Goal: Task Accomplishment & Management: Complete application form

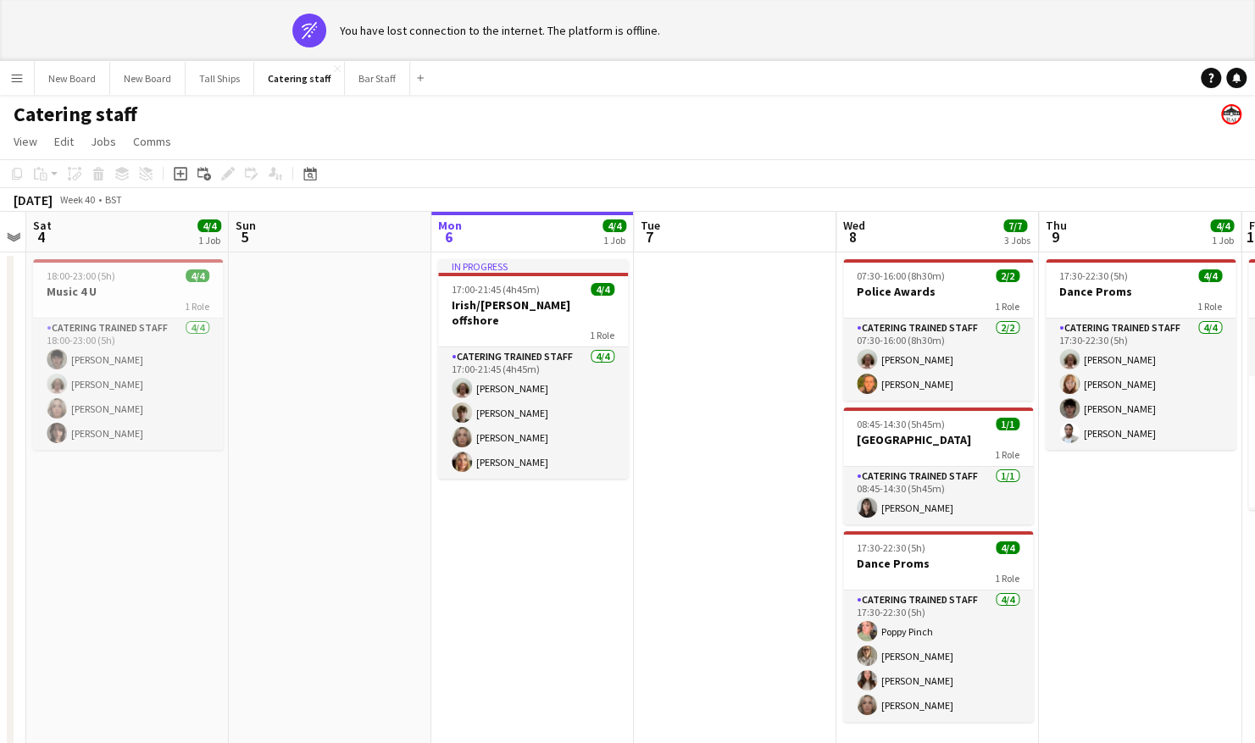
drag, startPoint x: 881, startPoint y: 527, endPoint x: 697, endPoint y: 569, distance: 189.5
click at [697, 569] on app-calendar-viewport "Tue 30 0/1 1 Job Wed 1 Thu 2 Fri 3 Sat 4 4/4 1 Job Sun 5 Mon 6 4/4 1 Job Tue 7 …" at bounding box center [627, 493] width 1255 height 563
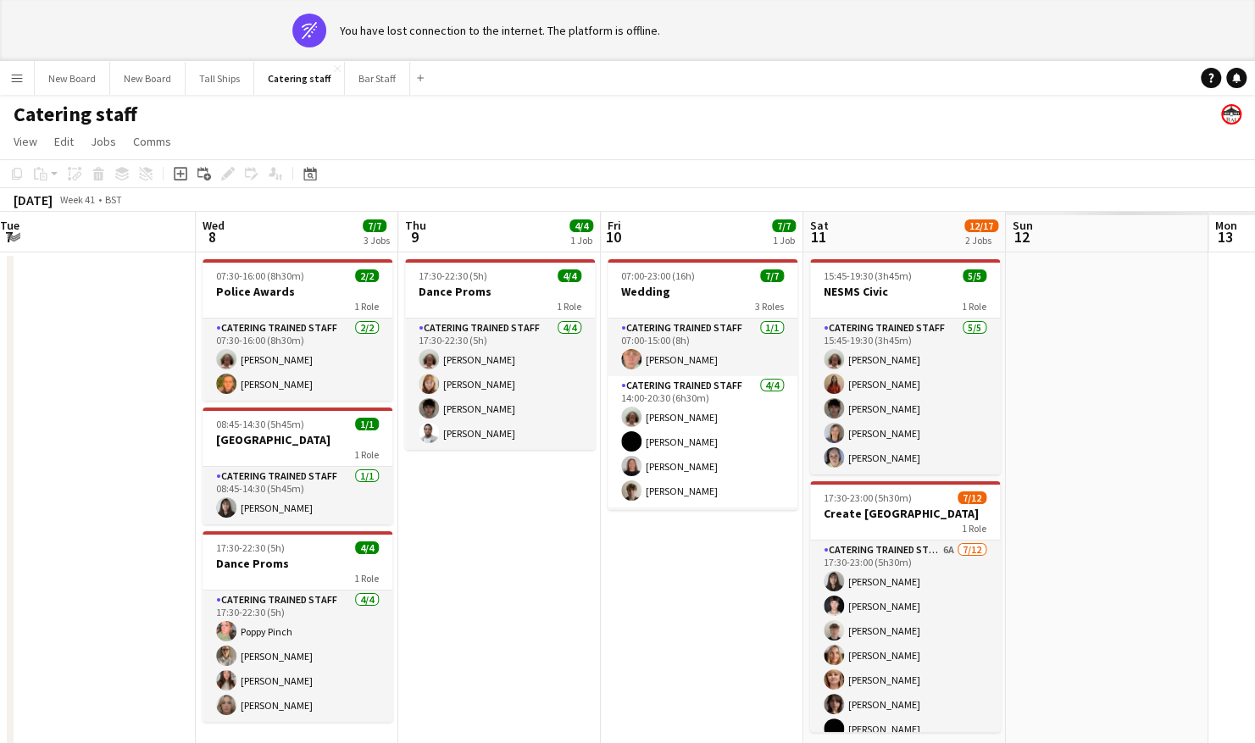
drag, startPoint x: 1082, startPoint y: 633, endPoint x: 472, endPoint y: 590, distance: 611.6
click at [472, 590] on app-calendar-viewport "Sat 4 4/4 1 Job Sun 5 Mon 6 4/4 1 Job Tue 7 Wed 8 7/7 3 Jobs Thu 9 4/4 1 Job Fr…" at bounding box center [627, 493] width 1255 height 563
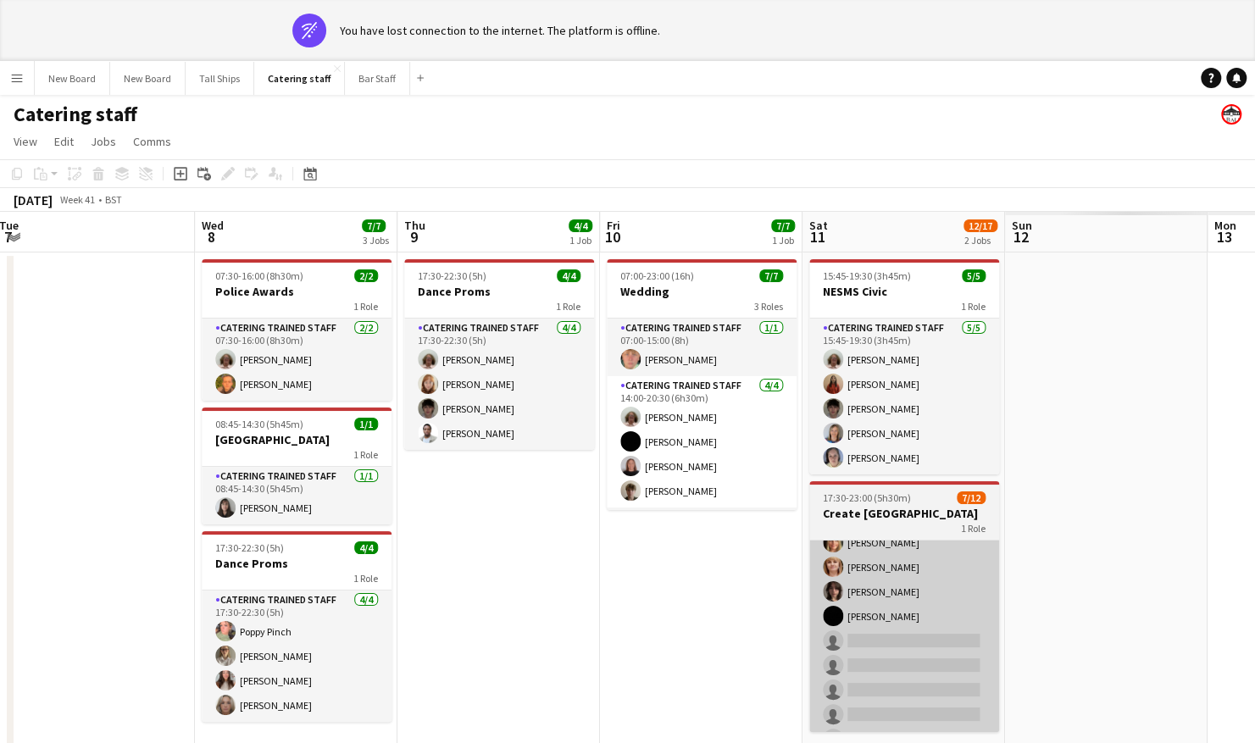
scroll to position [113, 0]
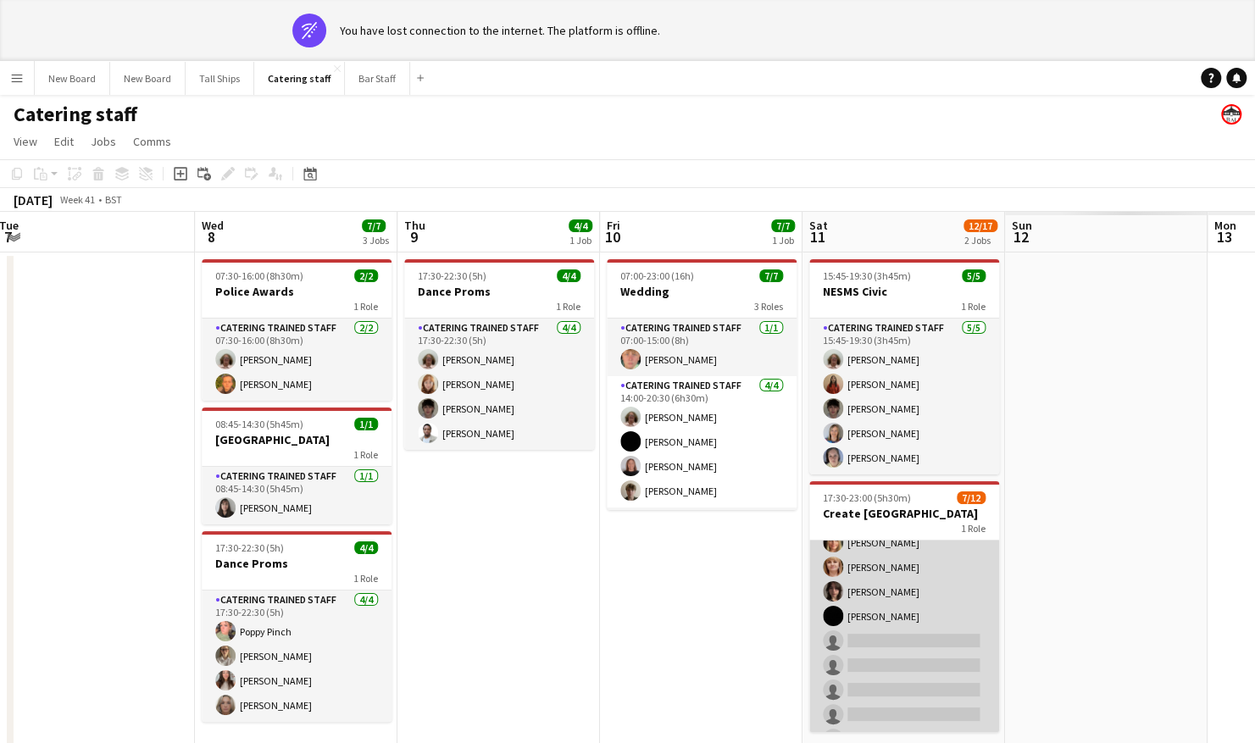
click at [928, 641] on app-card-role "Catering trained staff 6A [DATE] 17:30-23:00 (5h30m) [PERSON_NAME] Papatolidou …" at bounding box center [904, 592] width 190 height 328
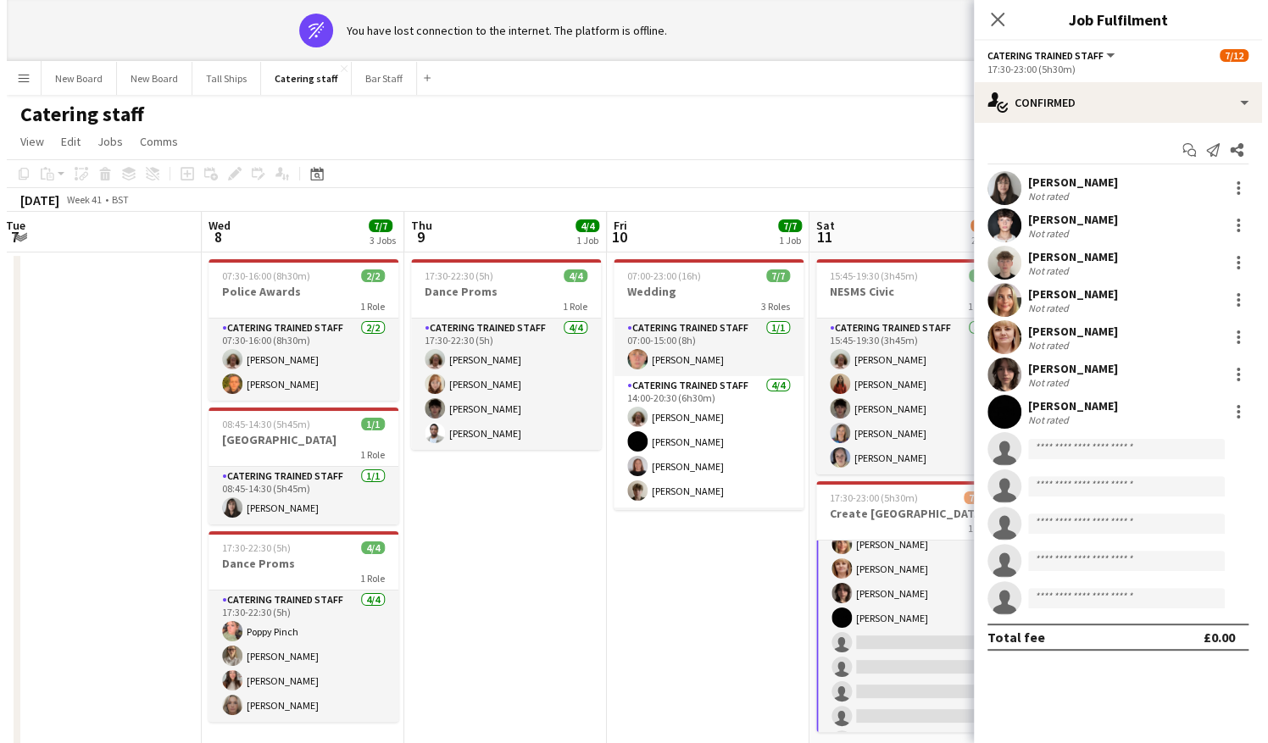
scroll to position [114, 0]
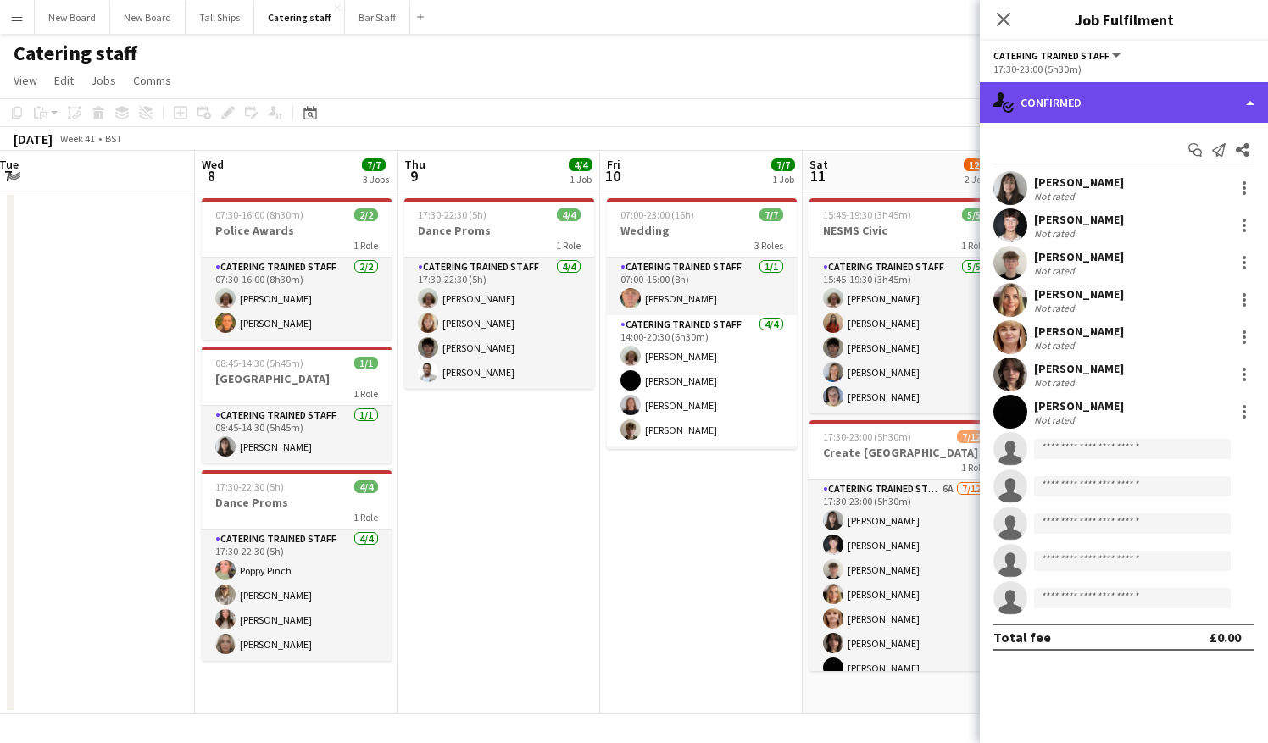
click at [1119, 117] on div "single-neutral-actions-check-2 Confirmed" at bounding box center [1124, 102] width 288 height 41
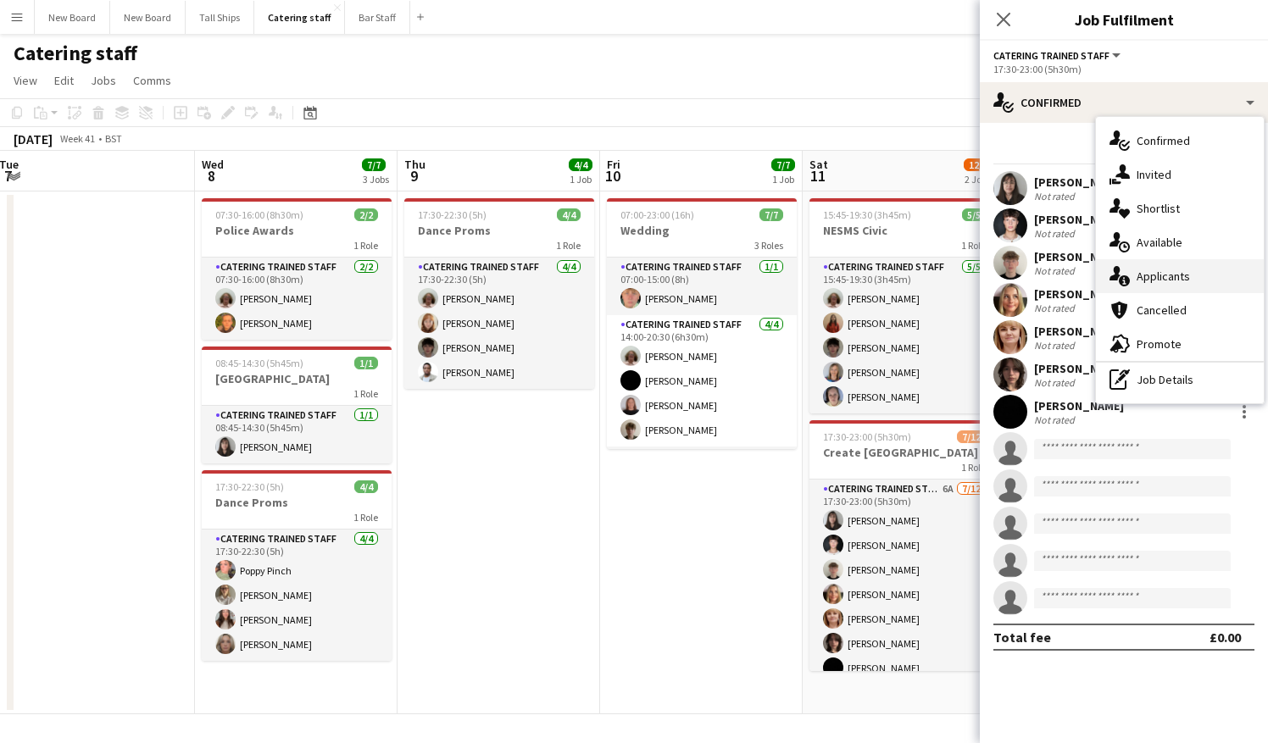
click at [1129, 278] on icon at bounding box center [1124, 280] width 11 height 11
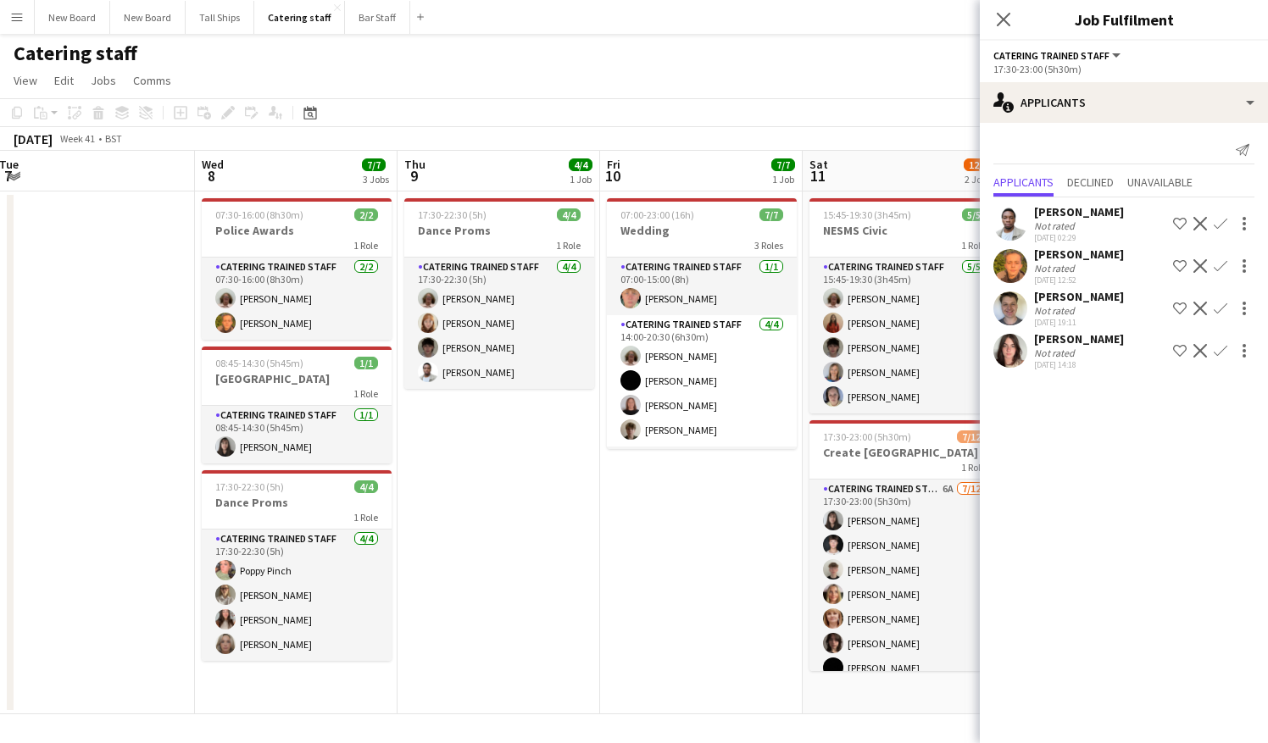
click at [1225, 264] on app-icon "Confirm" at bounding box center [1220, 266] width 14 height 14
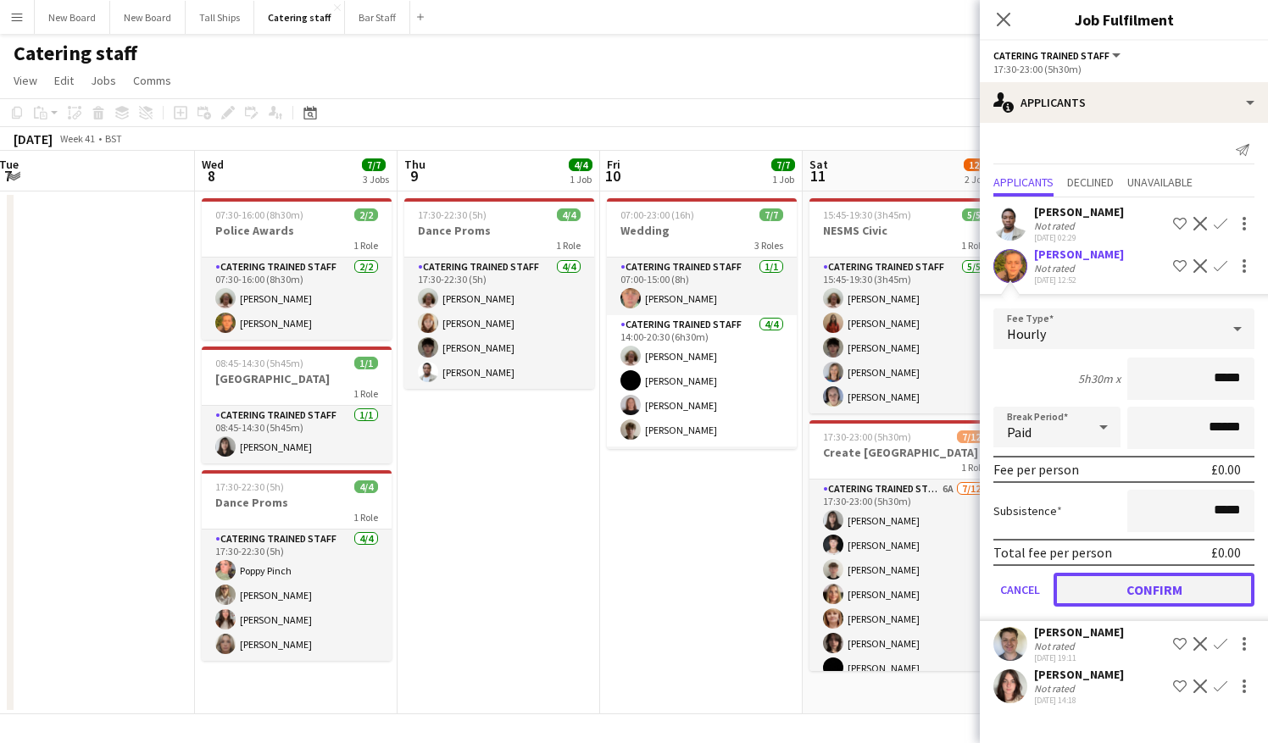
click at [1193, 581] on button "Confirm" at bounding box center [1153, 590] width 201 height 34
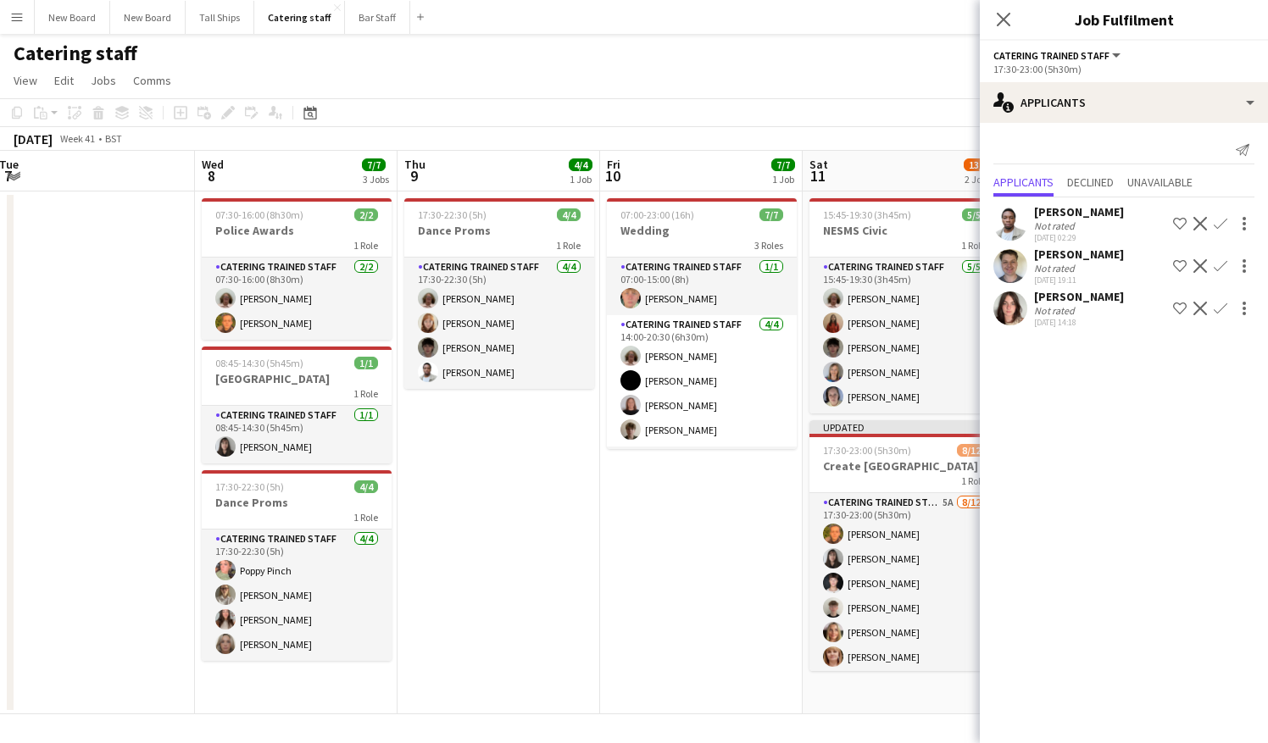
click at [1224, 271] on app-icon "Confirm" at bounding box center [1220, 266] width 14 height 14
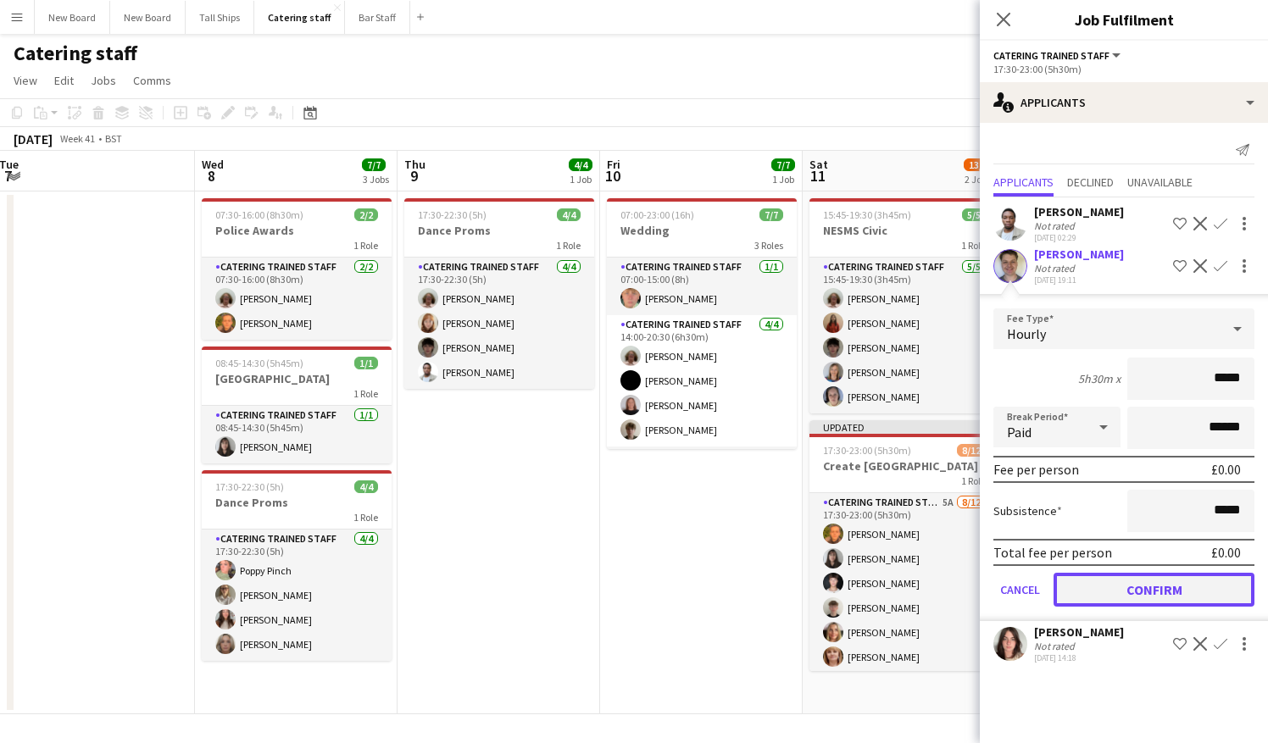
click at [1196, 588] on button "Confirm" at bounding box center [1153, 590] width 201 height 34
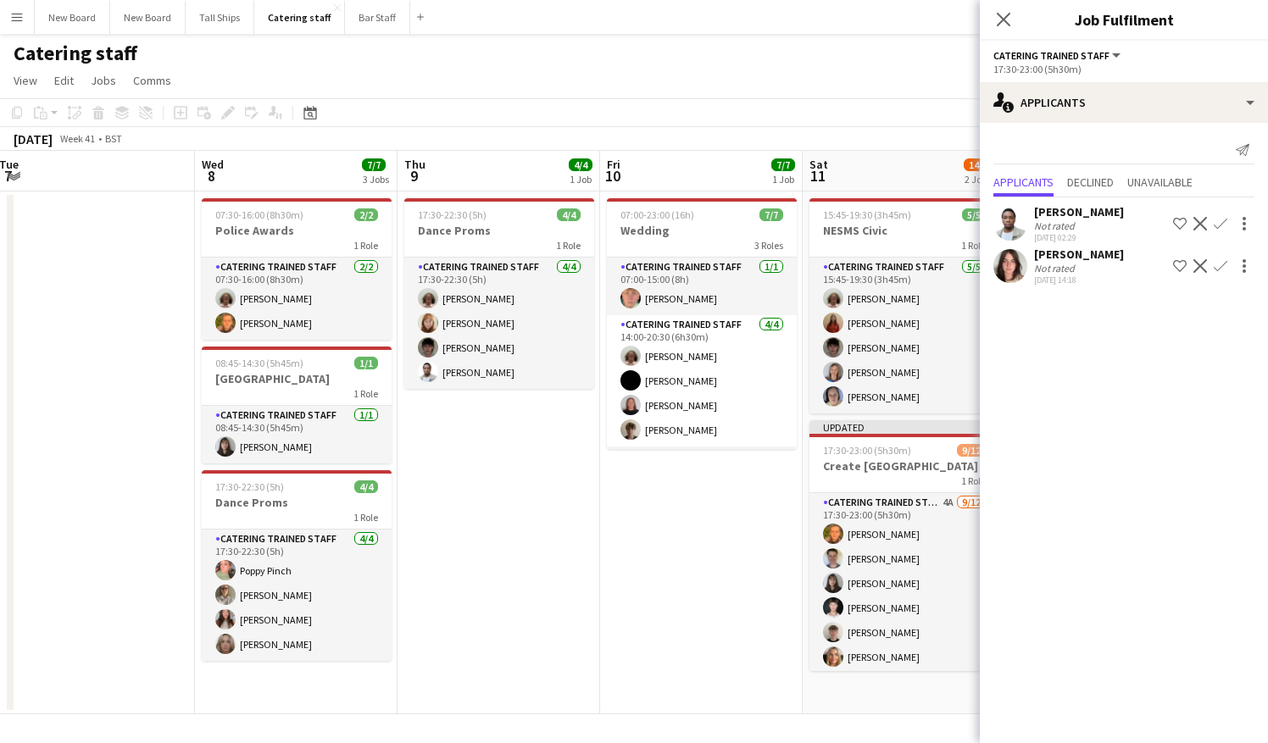
click at [906, 97] on app-page-menu "View Day view expanded Day view collapsed Month view Date picker Jump to [DATE]…" at bounding box center [634, 82] width 1268 height 32
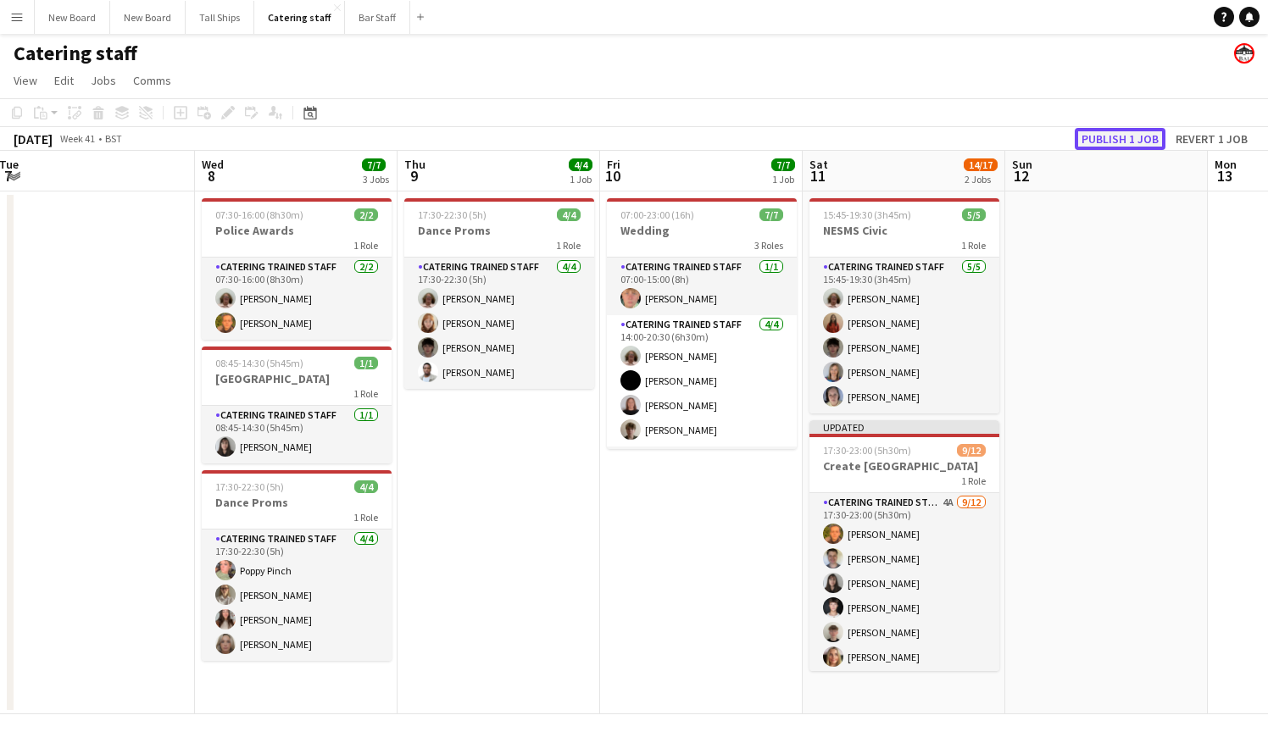
click at [1128, 137] on button "Publish 1 job" at bounding box center [1119, 139] width 91 height 22
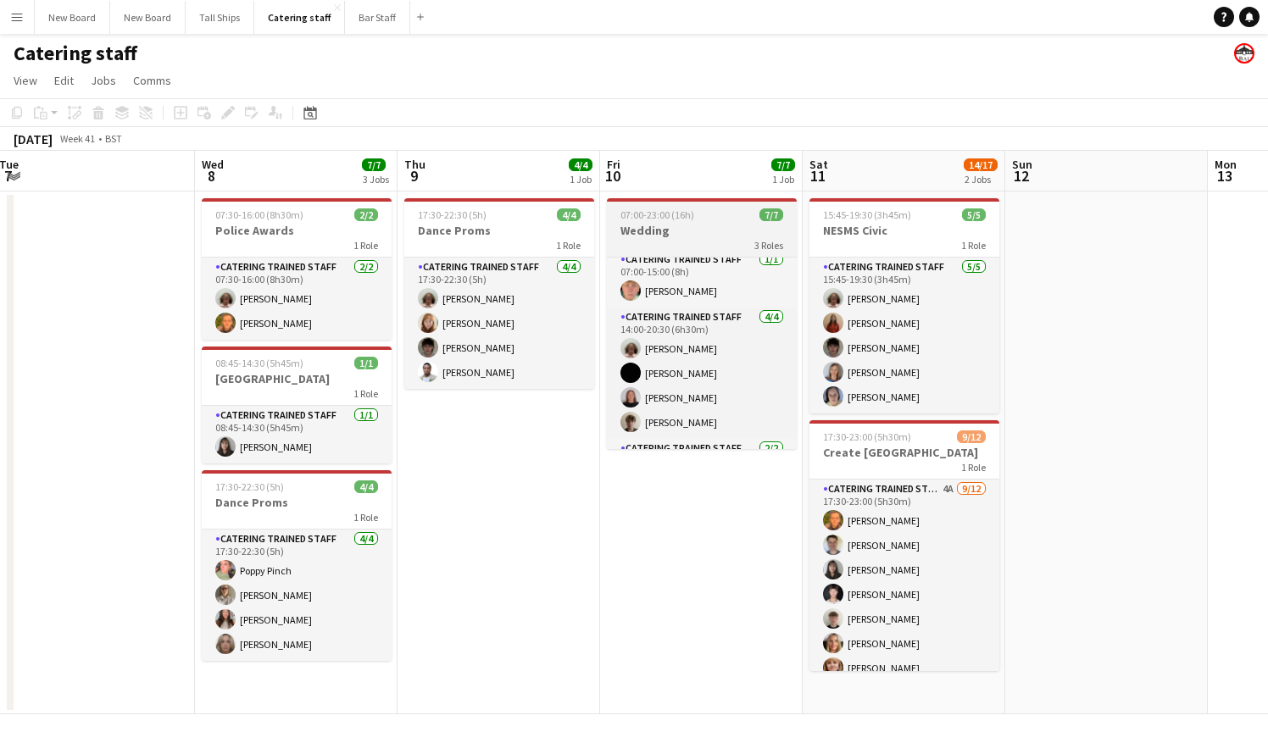
scroll to position [0, 0]
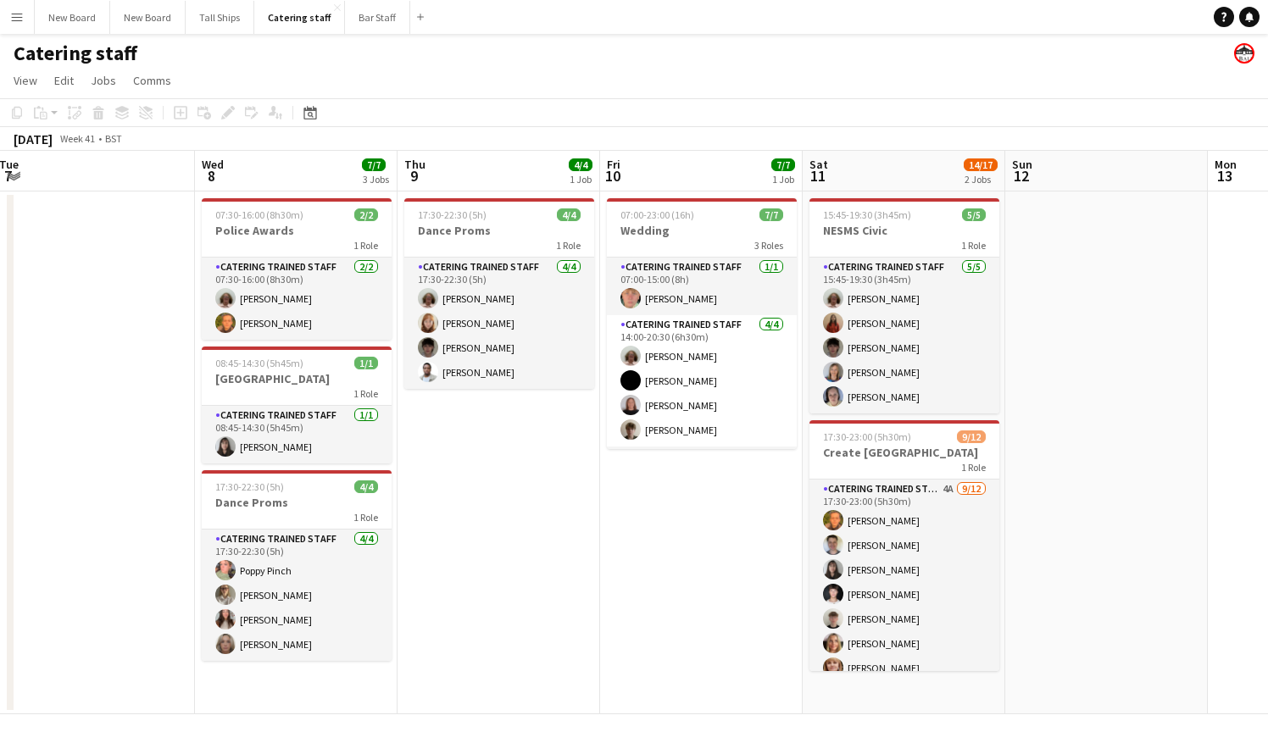
click at [472, 444] on app-date-cell "17:30-22:30 (5h) 4/4 Dance Proms 1 Role Catering trained staff [DATE] 17:30-22:…" at bounding box center [498, 453] width 203 height 523
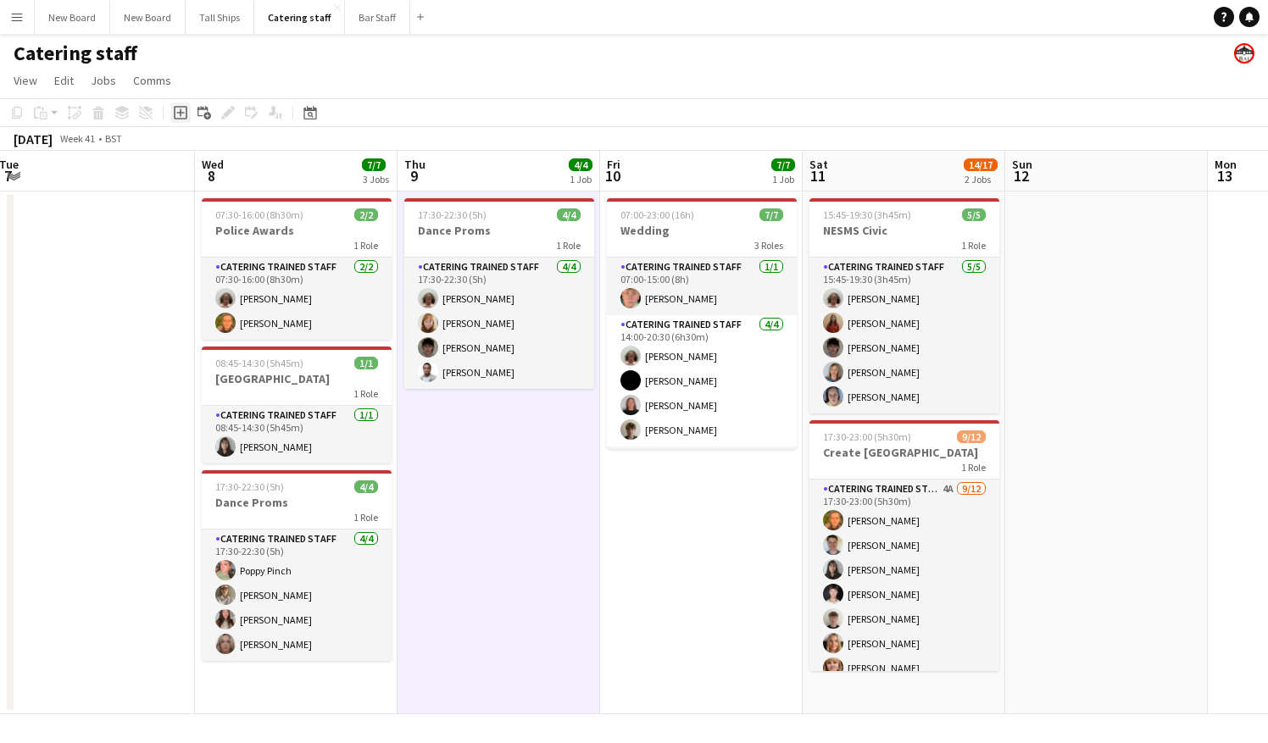
click at [180, 106] on icon "Add job" at bounding box center [181, 113] width 14 height 14
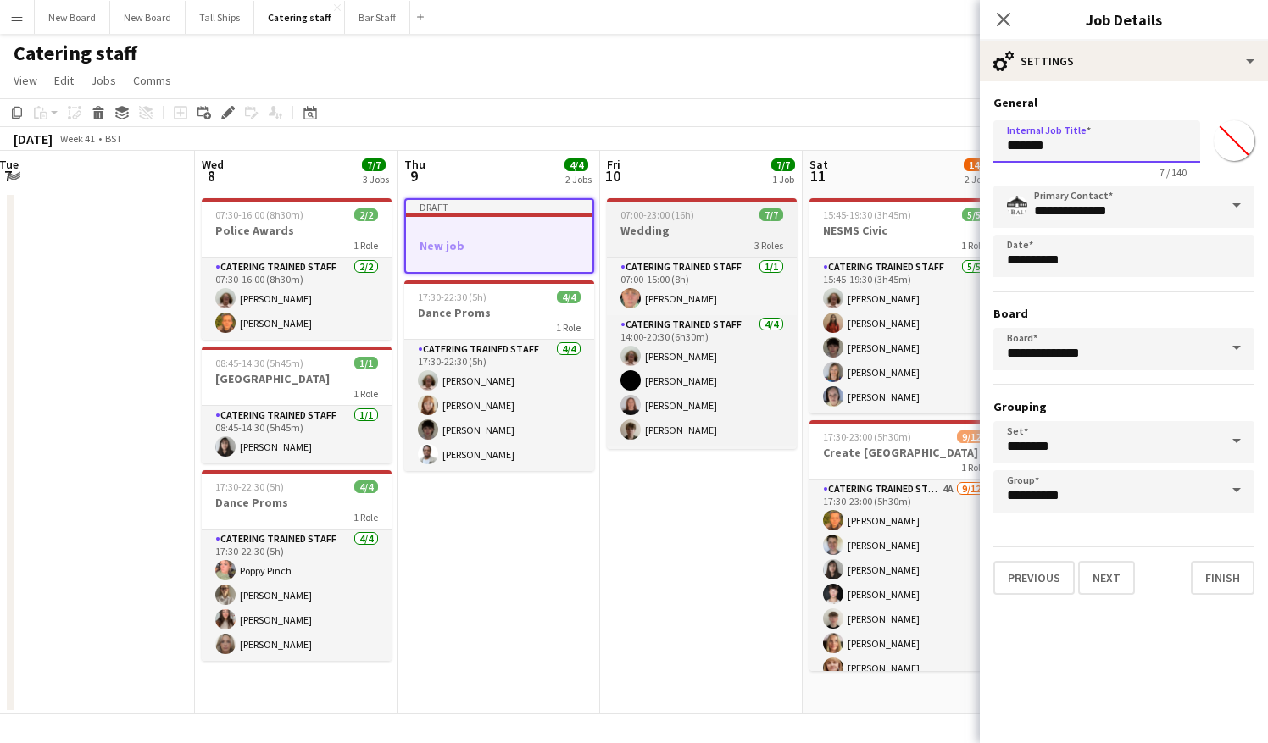
drag, startPoint x: 1091, startPoint y: 141, endPoint x: 666, endPoint y: 230, distance: 434.8
click at [666, 230] on body "Menu Boards Boards Boards All jobs Status Workforce Workforce My Workforce Recr…" at bounding box center [634, 371] width 1268 height 743
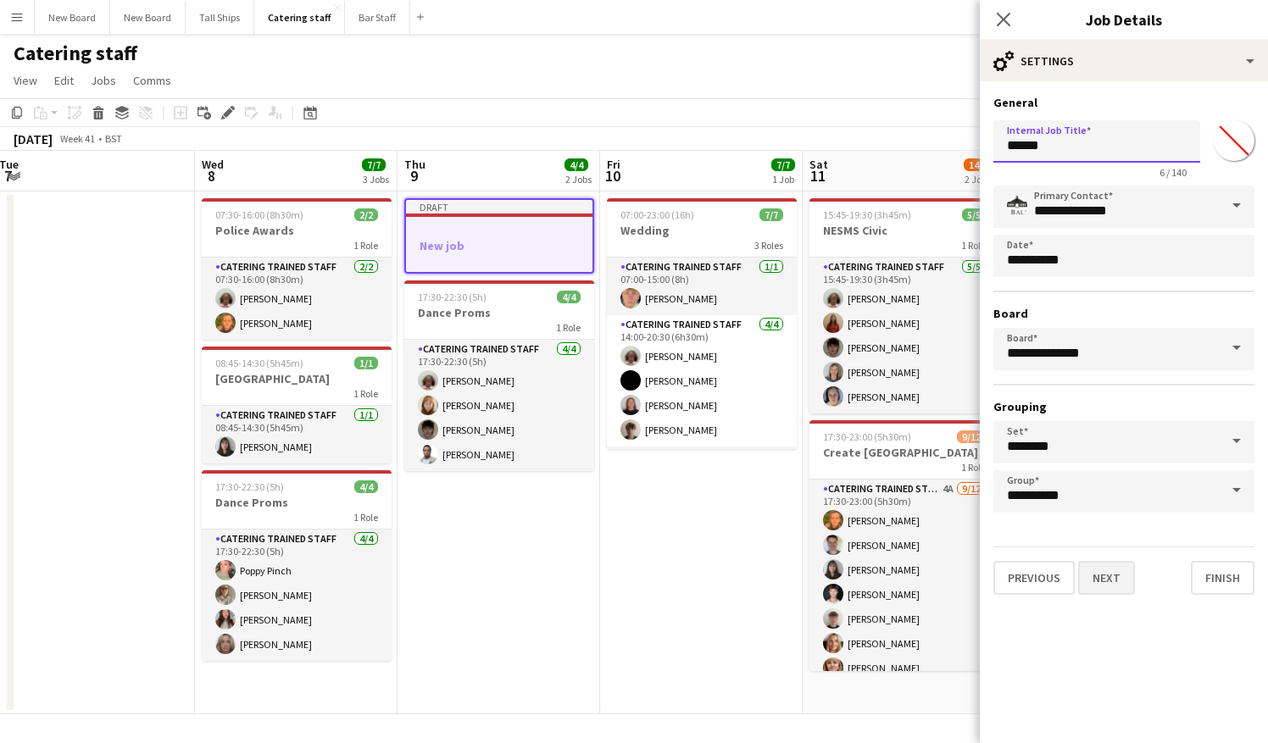
type input "******"
click at [1108, 572] on button "Next" at bounding box center [1106, 578] width 57 height 34
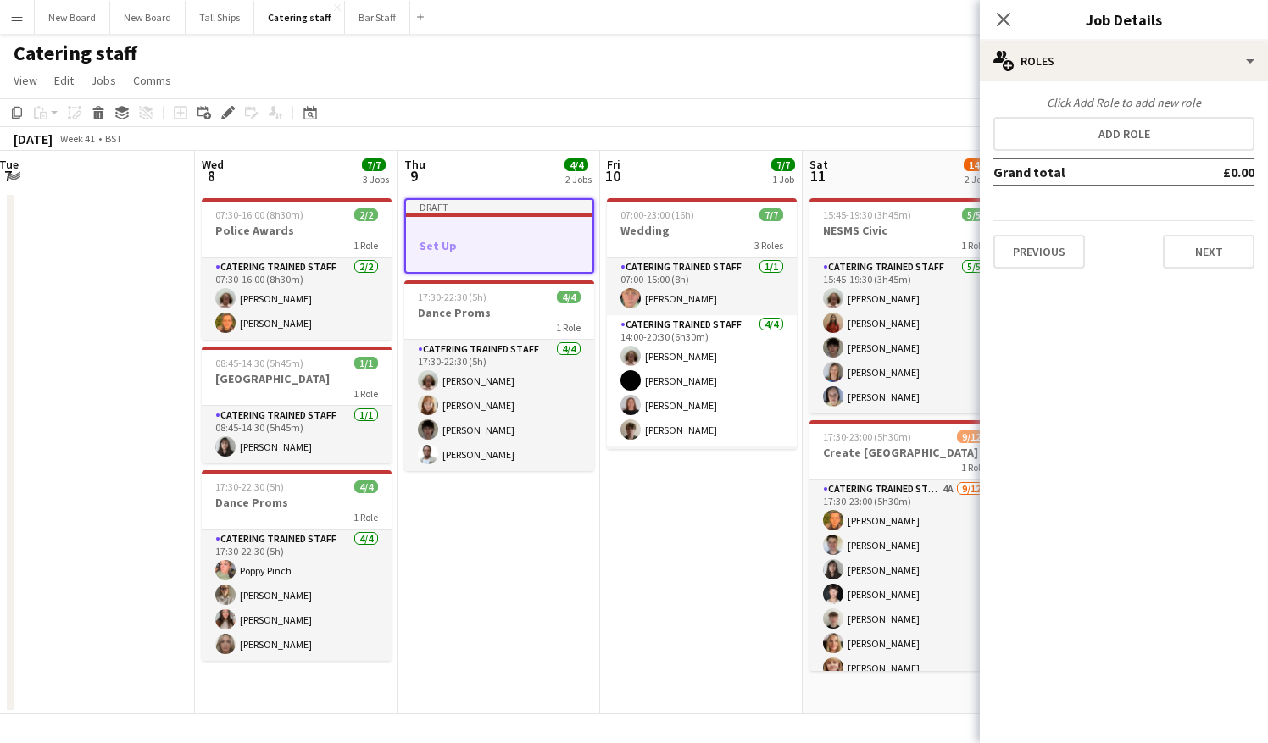
click at [1119, 164] on td "Grand total" at bounding box center [1083, 171] width 180 height 27
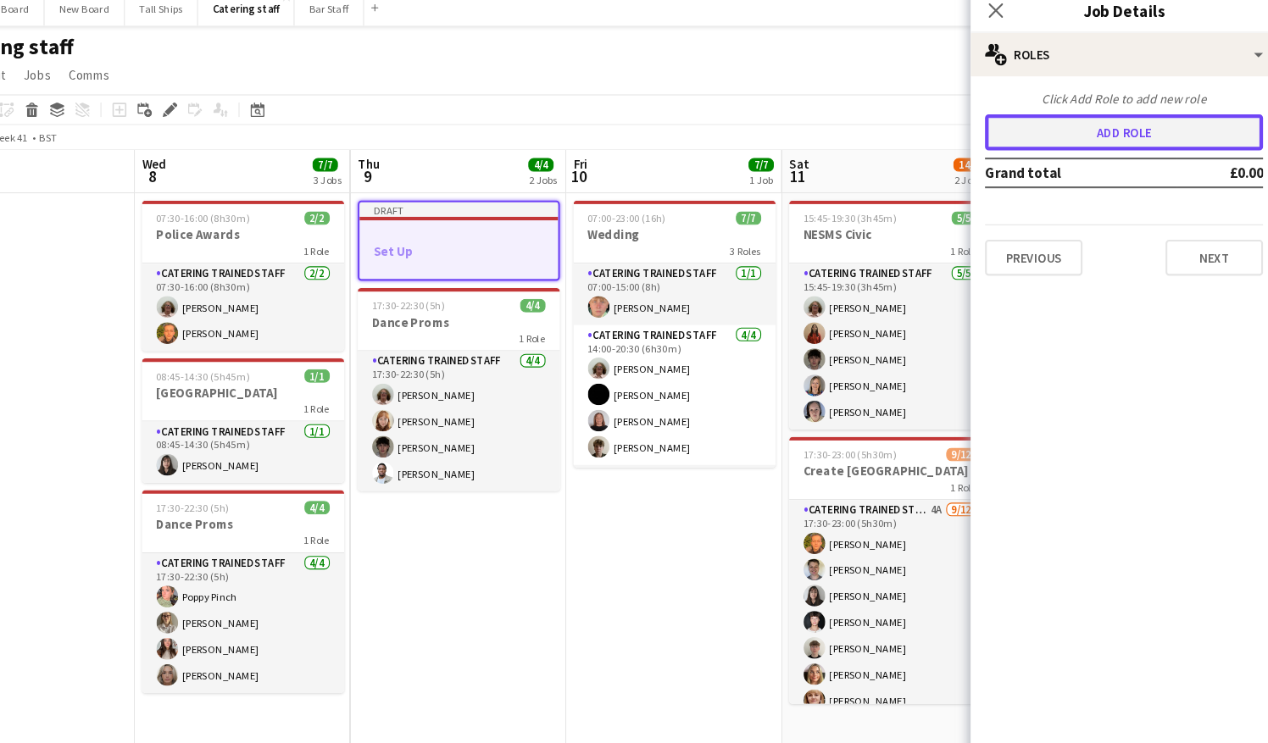
click at [1127, 142] on button "Add role" at bounding box center [1123, 134] width 261 height 34
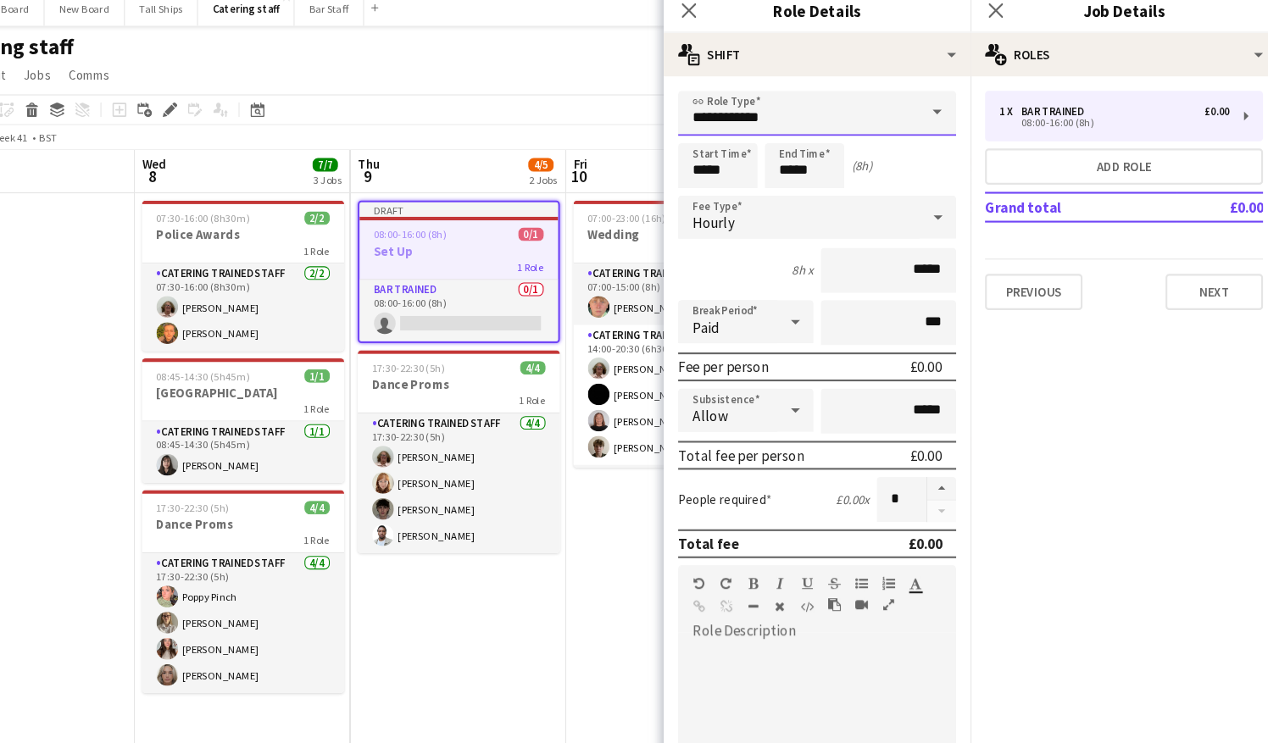
click at [871, 105] on input "**********" at bounding box center [835, 116] width 261 height 42
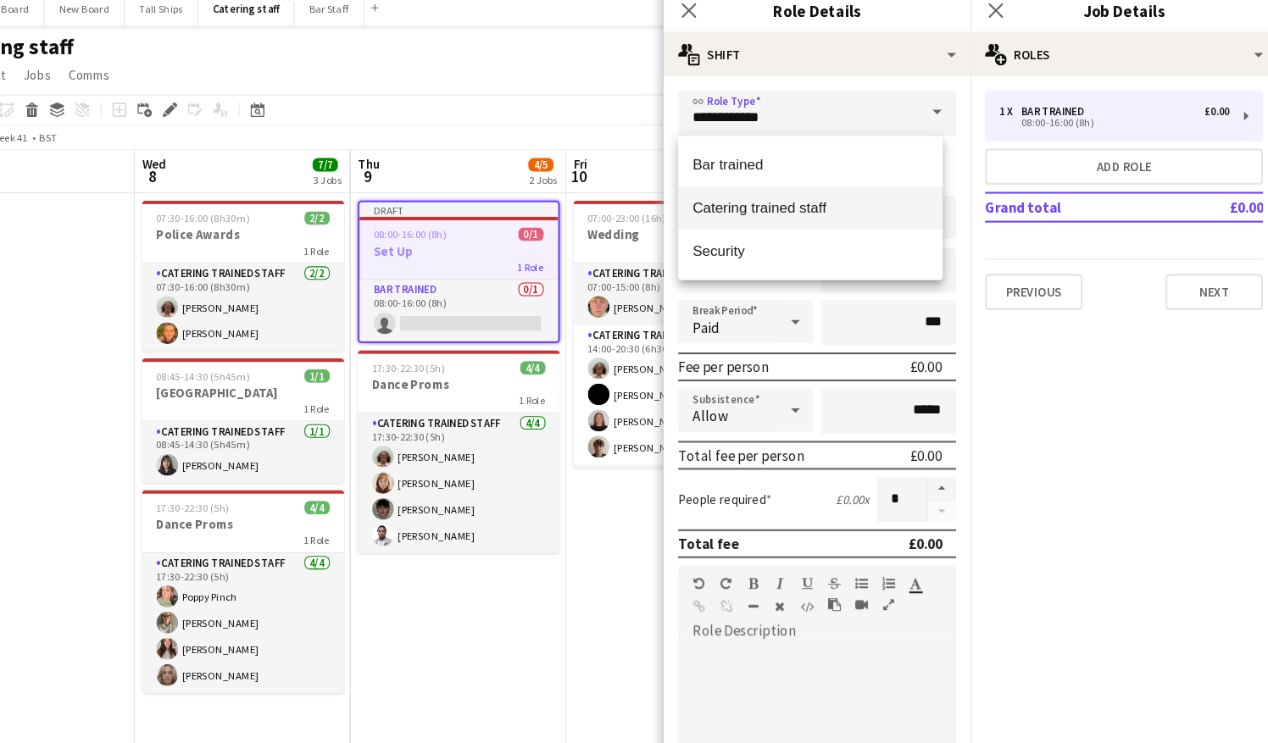
click at [815, 201] on span "Catering trained staff" at bounding box center [829, 205] width 221 height 16
type input "**********"
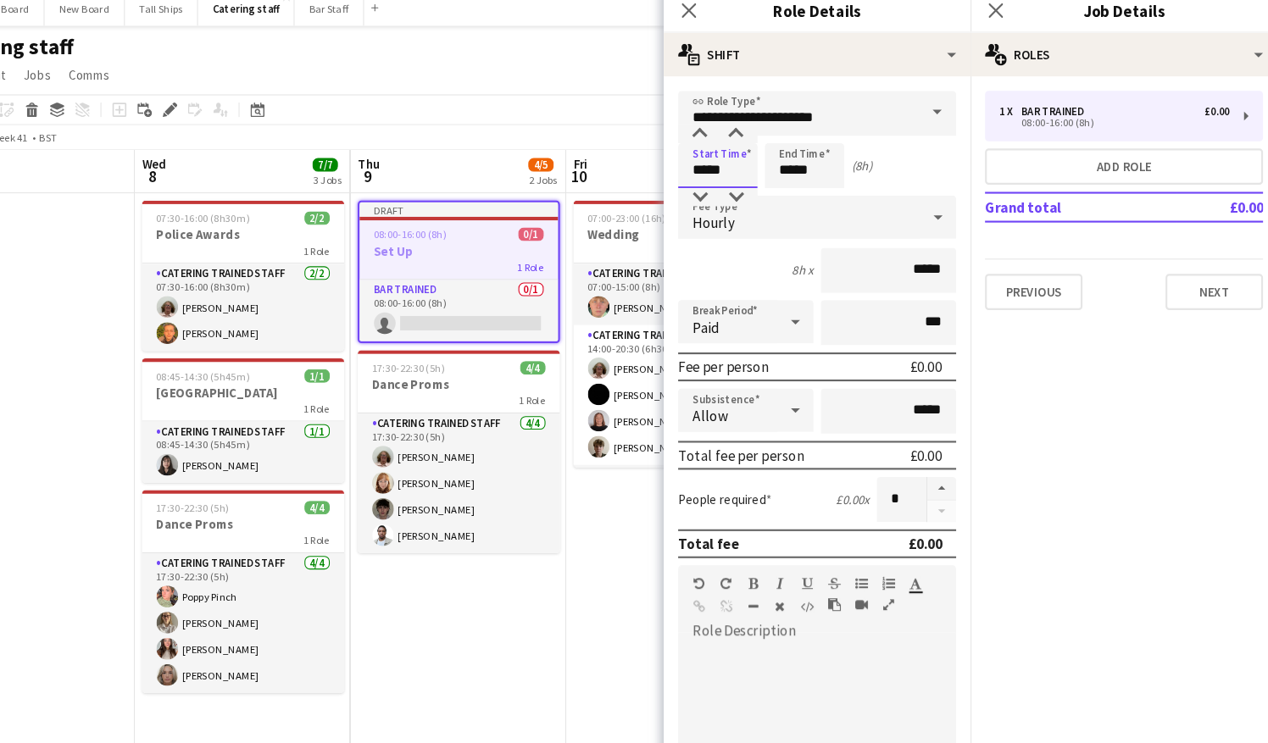
drag, startPoint x: 765, startPoint y: 169, endPoint x: 668, endPoint y: 175, distance: 97.7
click at [668, 175] on body "Menu Boards Boards Boards All jobs Status Workforce Workforce My Workforce Recr…" at bounding box center [634, 371] width 1268 height 743
type input "*****"
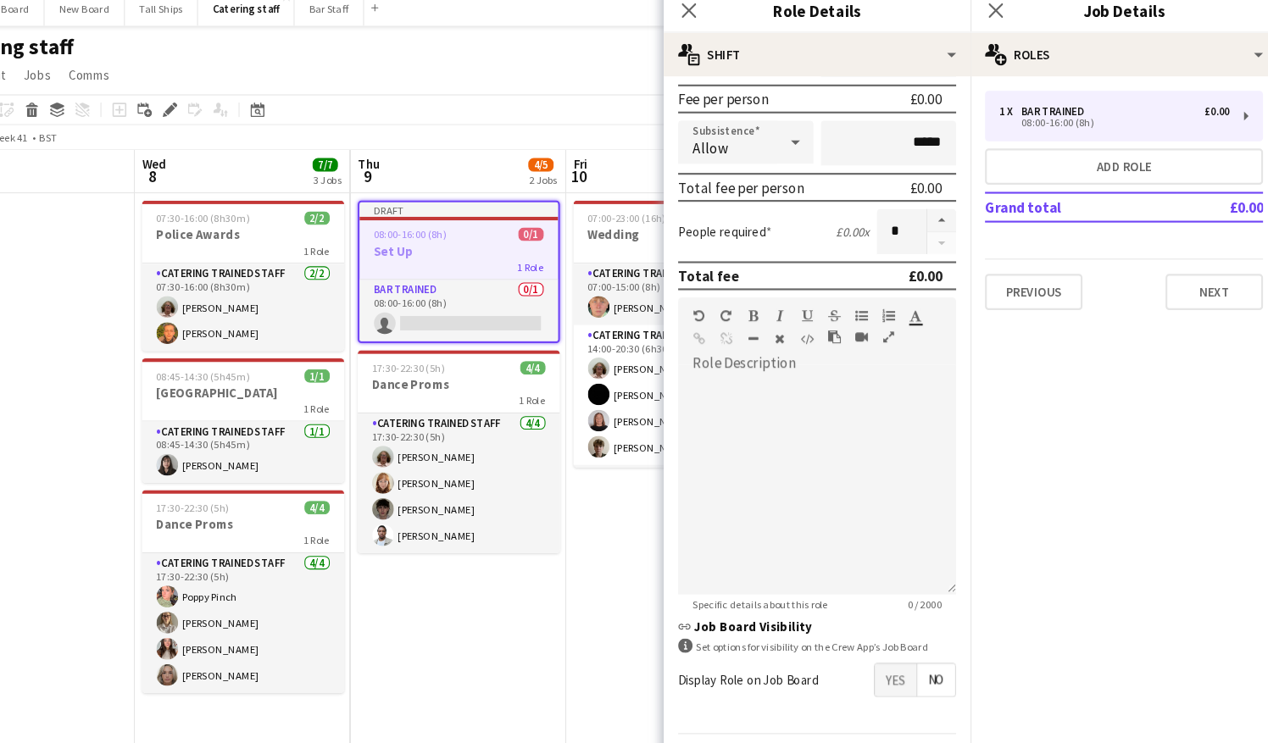
scroll to position [268, 0]
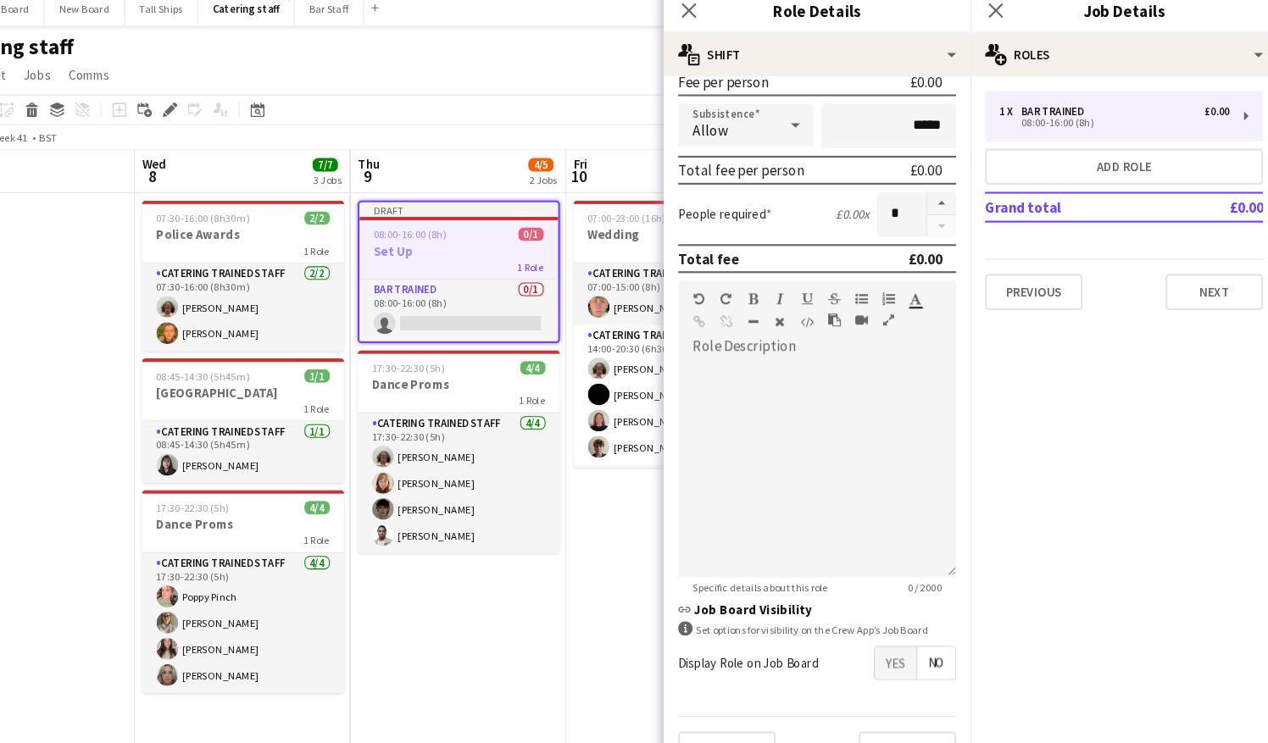
type input "*****"
click at [897, 644] on span "Yes" at bounding box center [909, 632] width 39 height 31
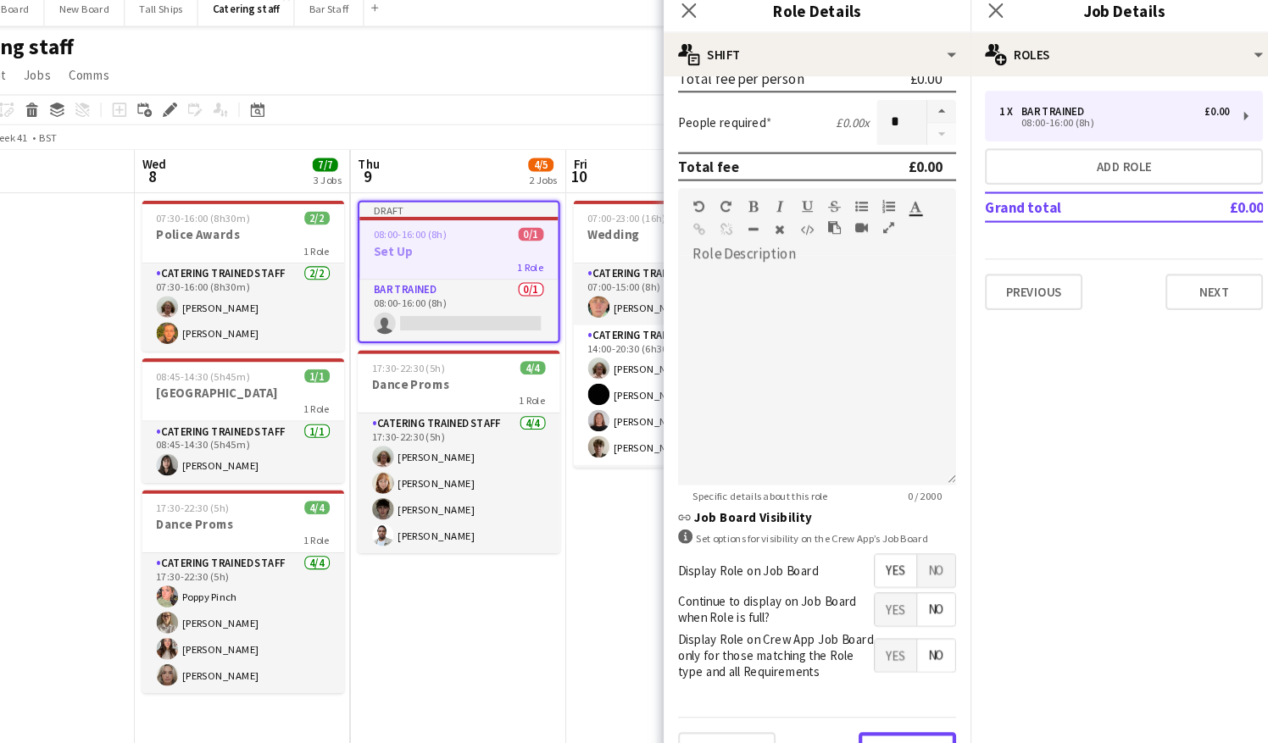
click at [919, 704] on button "Next" at bounding box center [920, 714] width 92 height 34
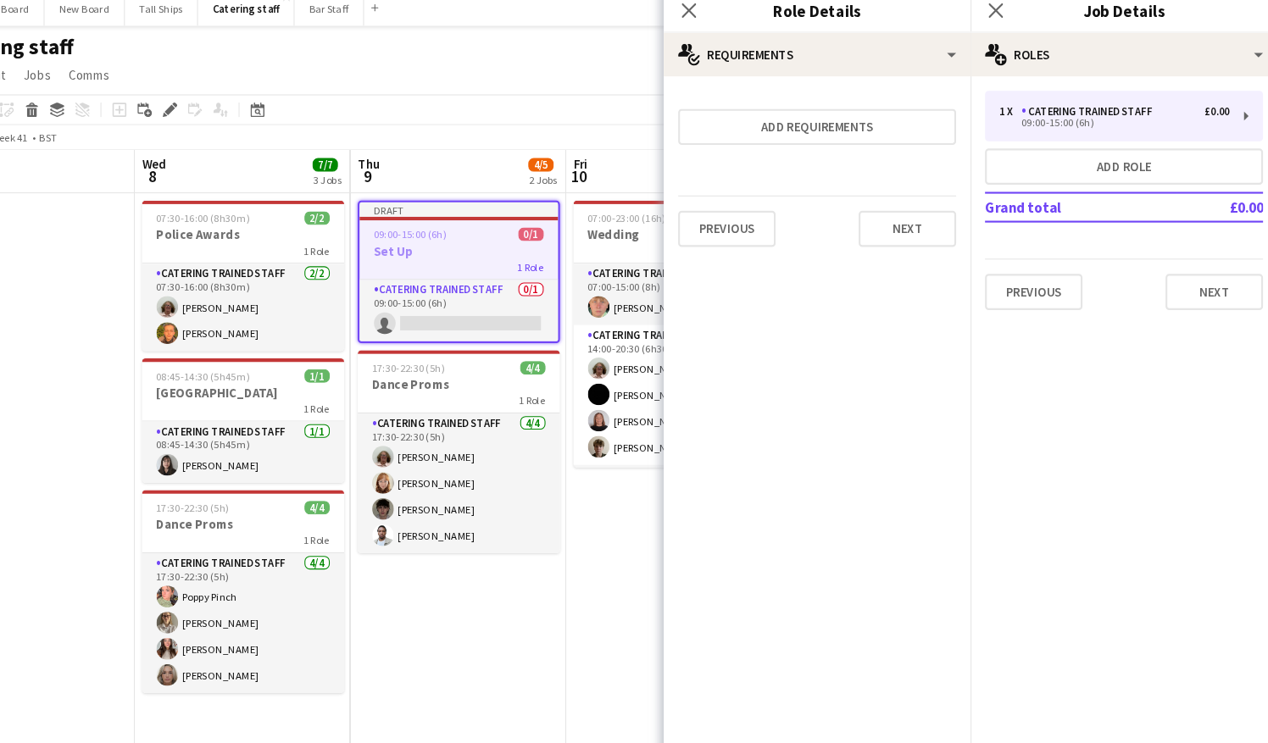
click at [919, 704] on mat-expansion-panel "medal-empty Requirements Add requirements Previous Next" at bounding box center [835, 412] width 288 height 662
click at [1213, 284] on button "Next" at bounding box center [1209, 284] width 92 height 34
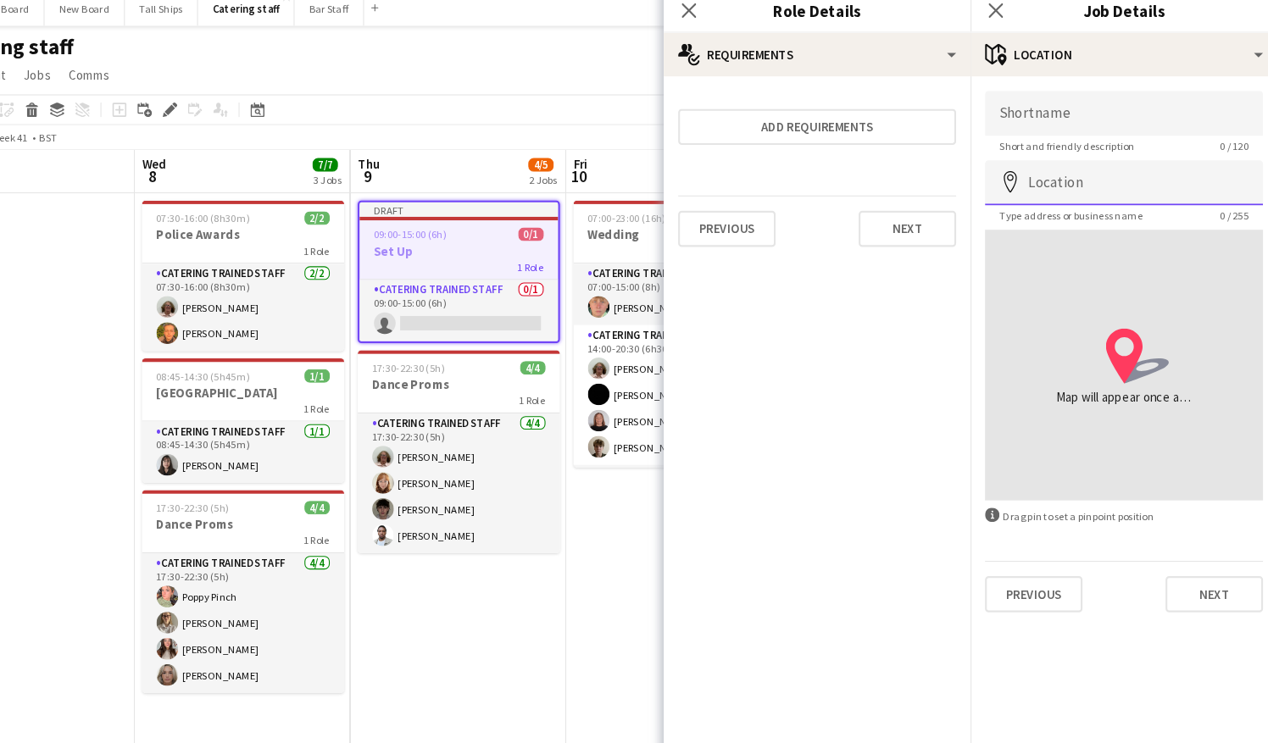
click at [1164, 186] on input "Location" at bounding box center [1123, 181] width 261 height 42
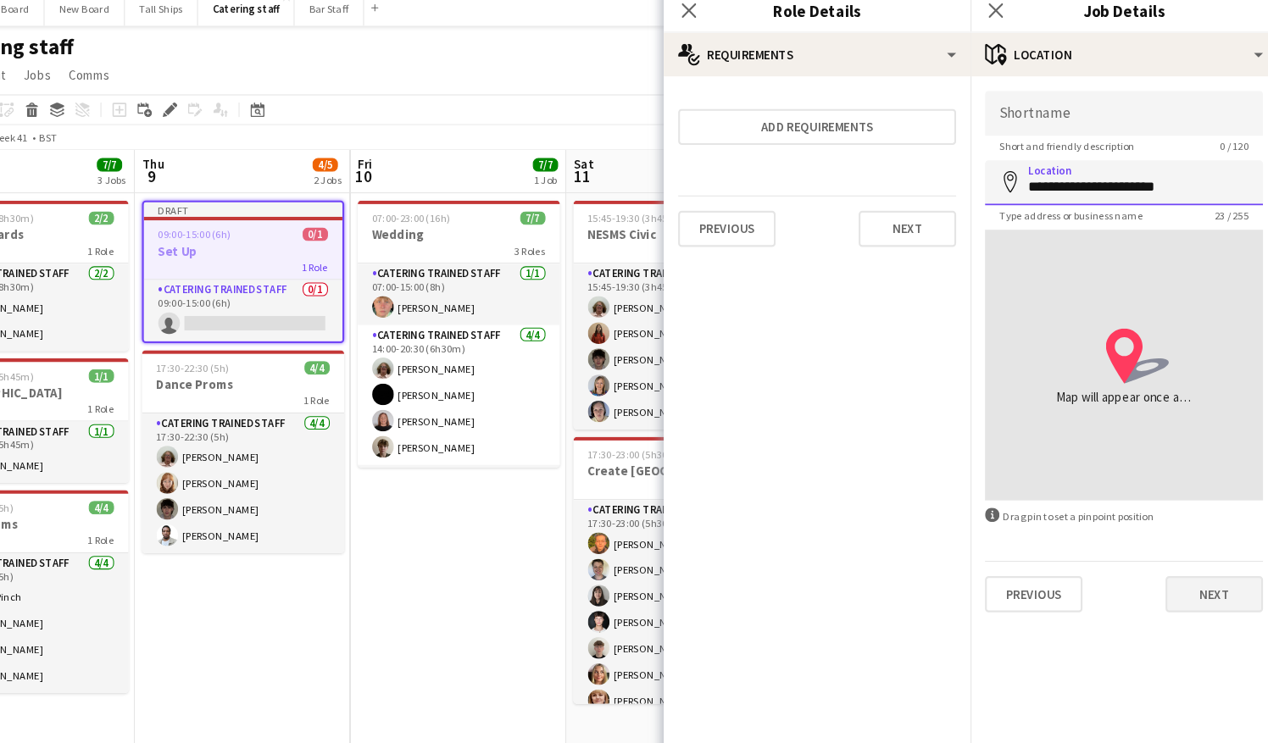
type input "**********"
click at [1228, 570] on button "Next" at bounding box center [1209, 568] width 92 height 34
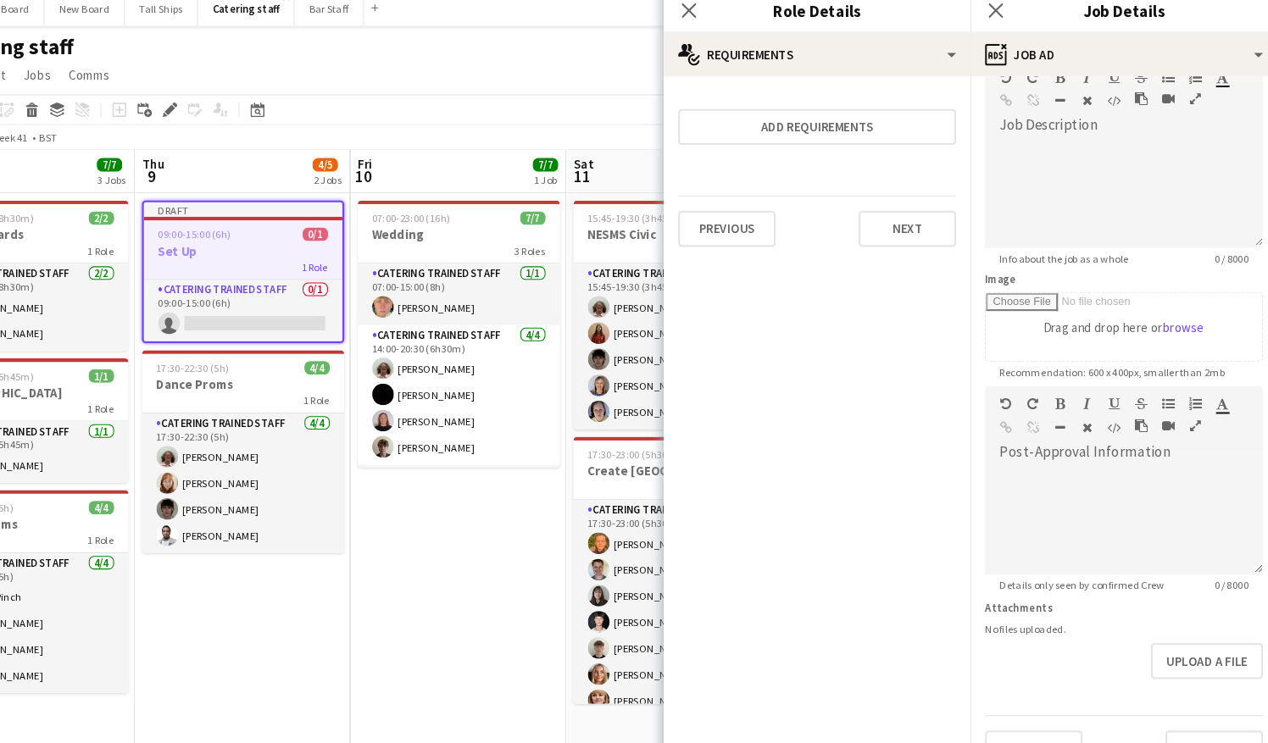
scroll to position [134, 0]
click at [1181, 671] on form "Headline ****** 6 / 140 Job Description default Heading 1 Heading 2 Heading 3 H…" at bounding box center [1124, 365] width 288 height 730
click at [1167, 702] on button "Next" at bounding box center [1209, 714] width 92 height 34
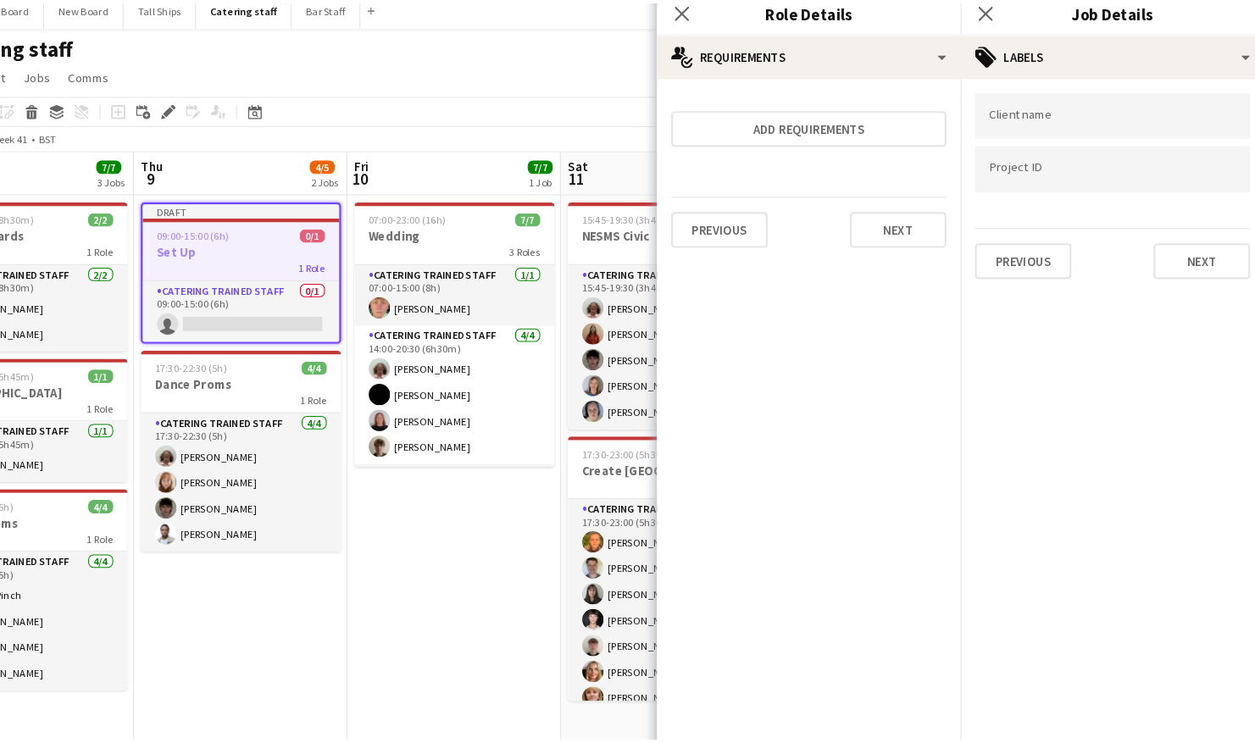
scroll to position [0, 0]
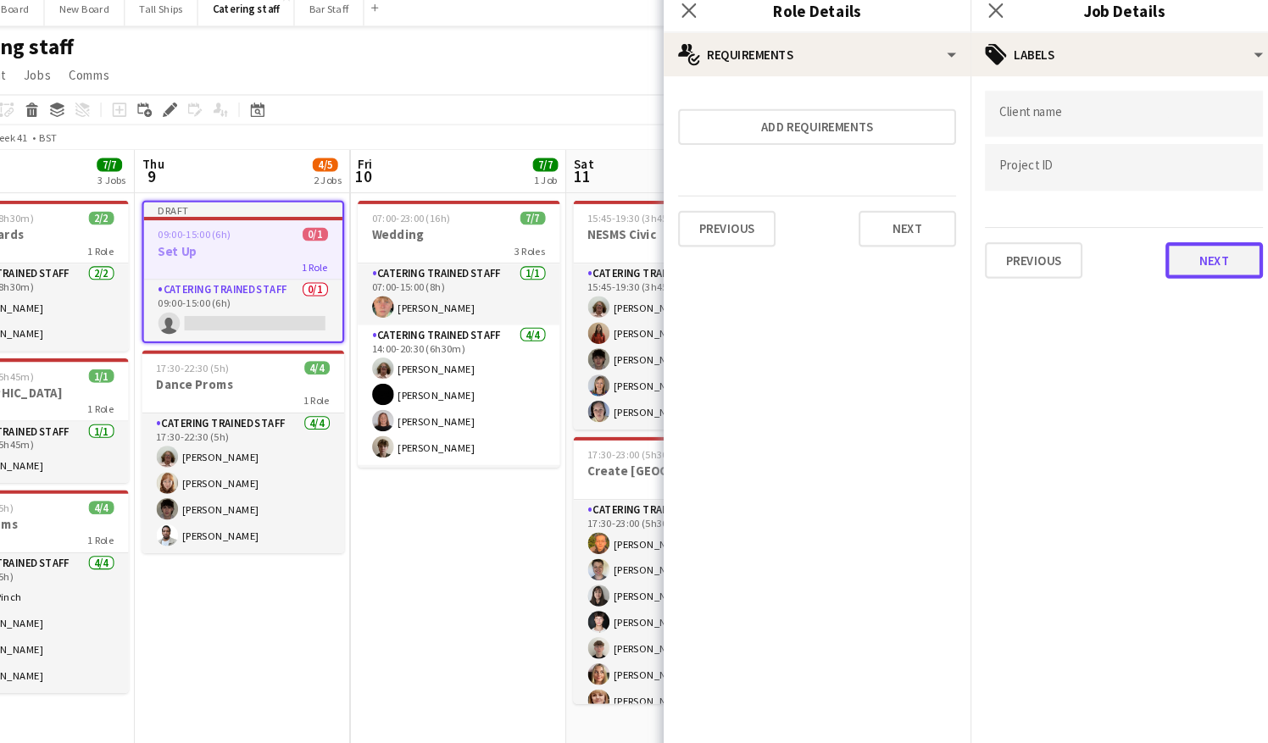
click at [1202, 237] on button "Next" at bounding box center [1209, 254] width 92 height 34
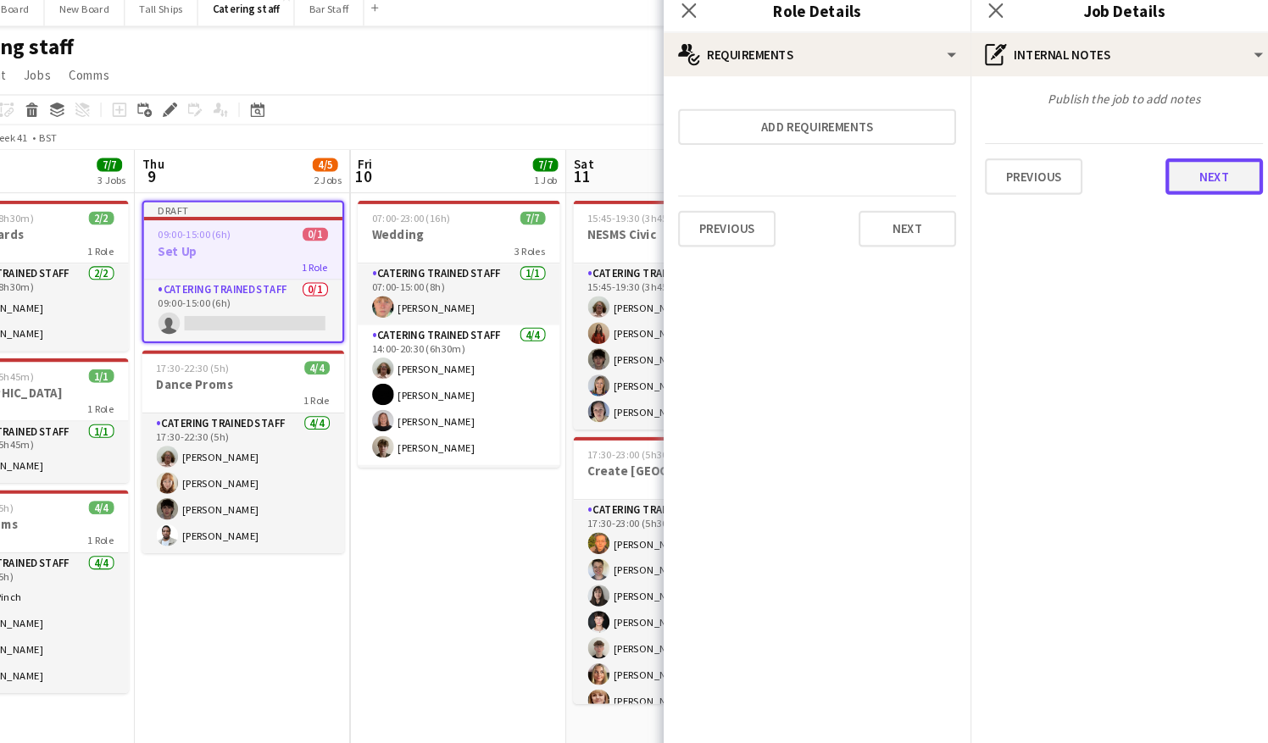
click at [1196, 177] on button "Next" at bounding box center [1209, 175] width 92 height 34
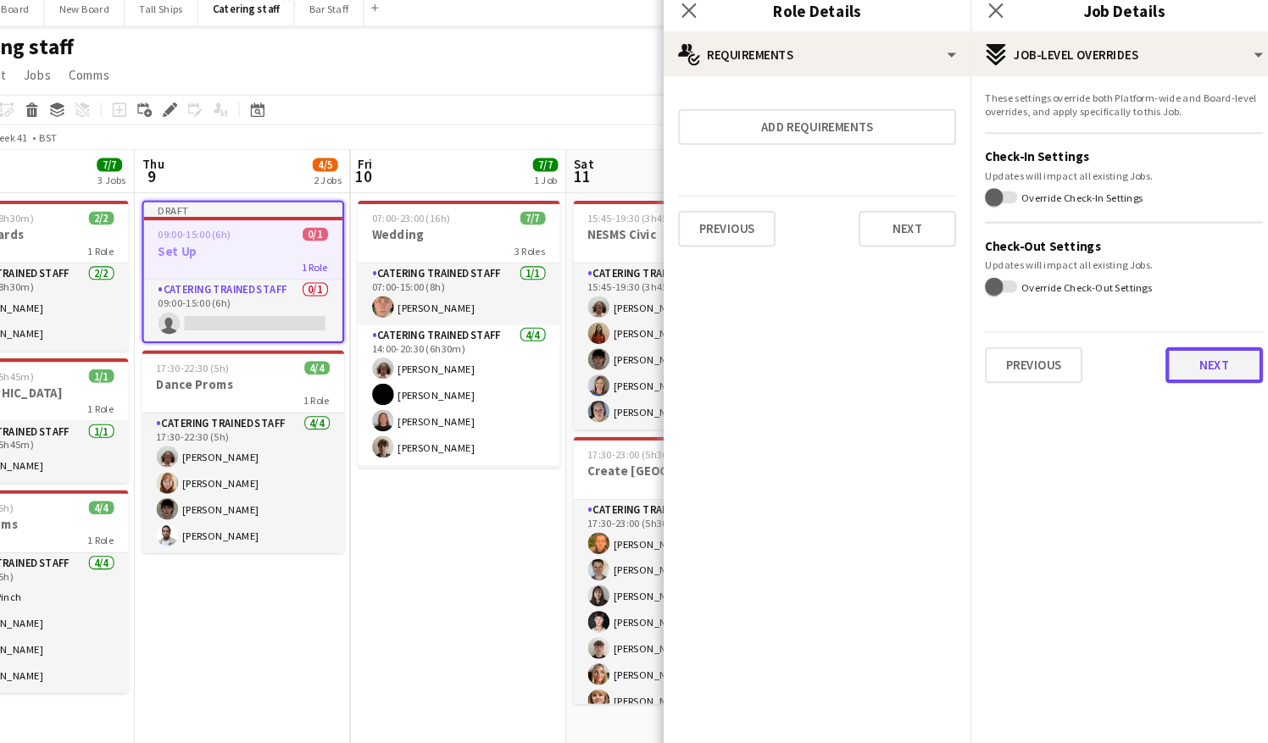
click at [1194, 352] on button "Next" at bounding box center [1209, 353] width 92 height 34
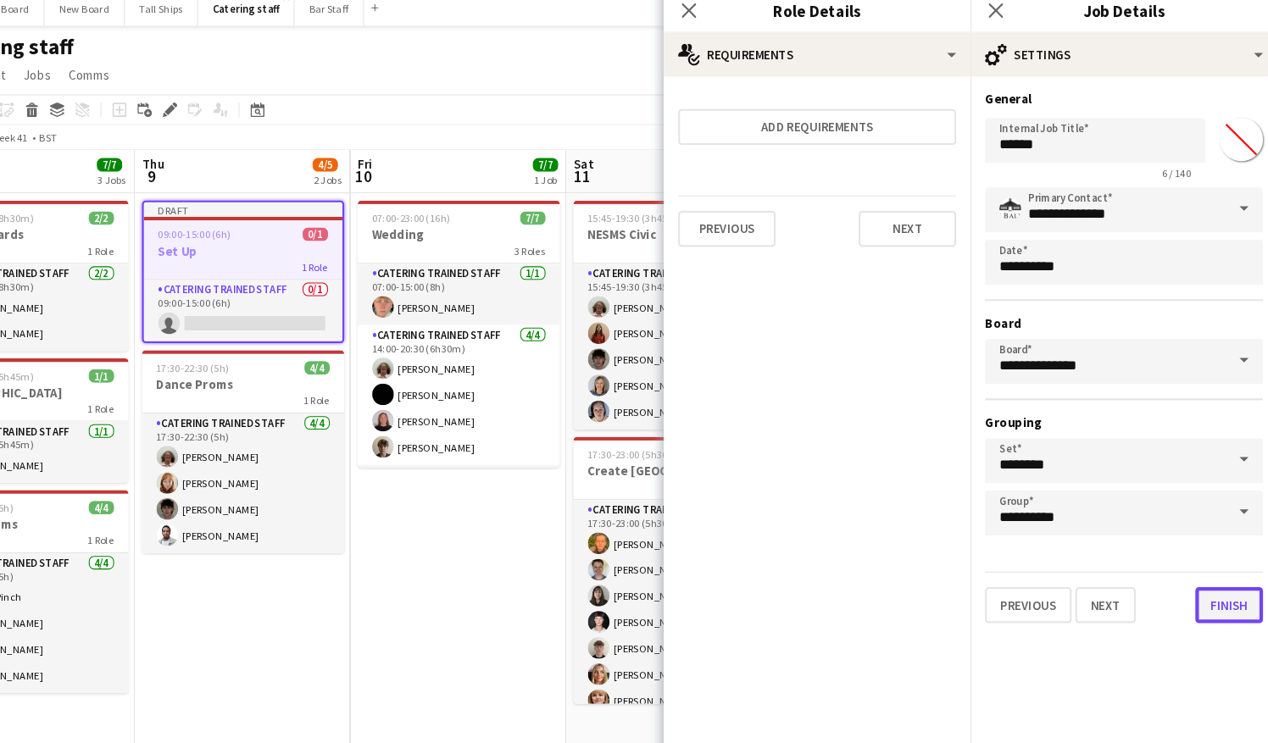
click at [1213, 584] on button "Finish" at bounding box center [1223, 578] width 64 height 34
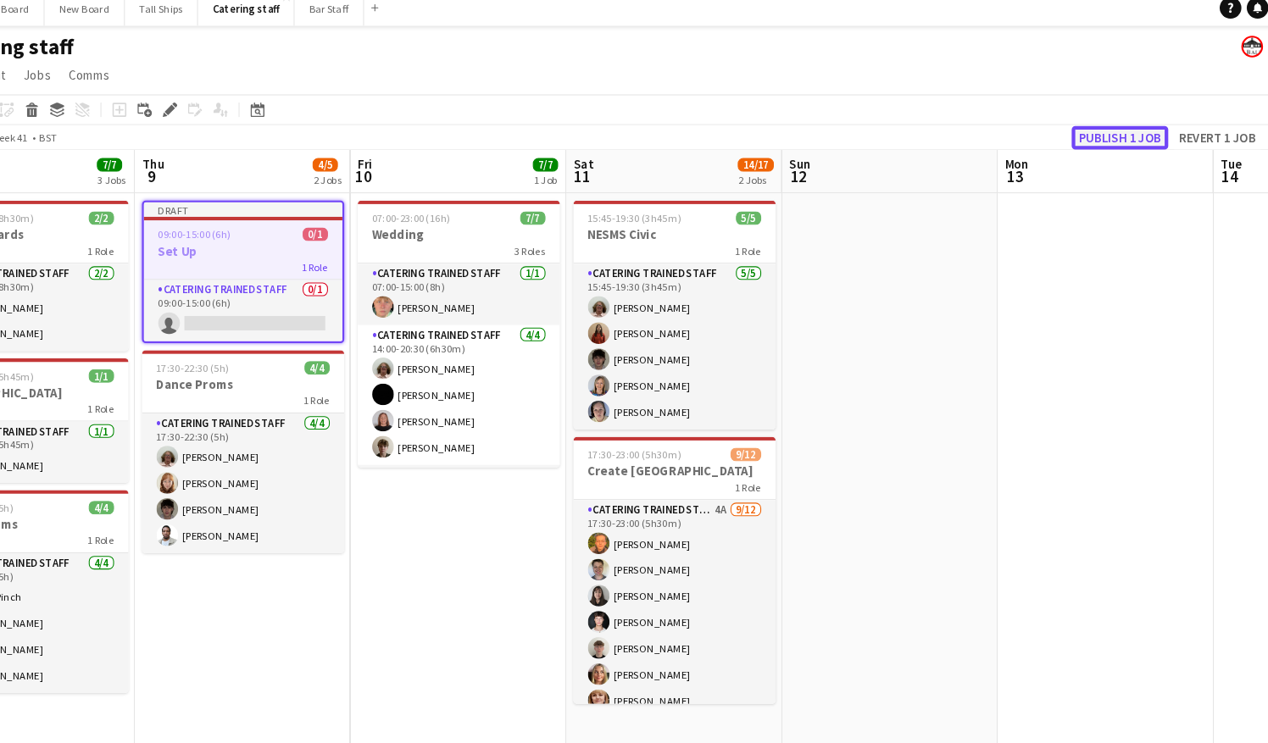
click at [1118, 135] on button "Publish 1 job" at bounding box center [1119, 139] width 91 height 22
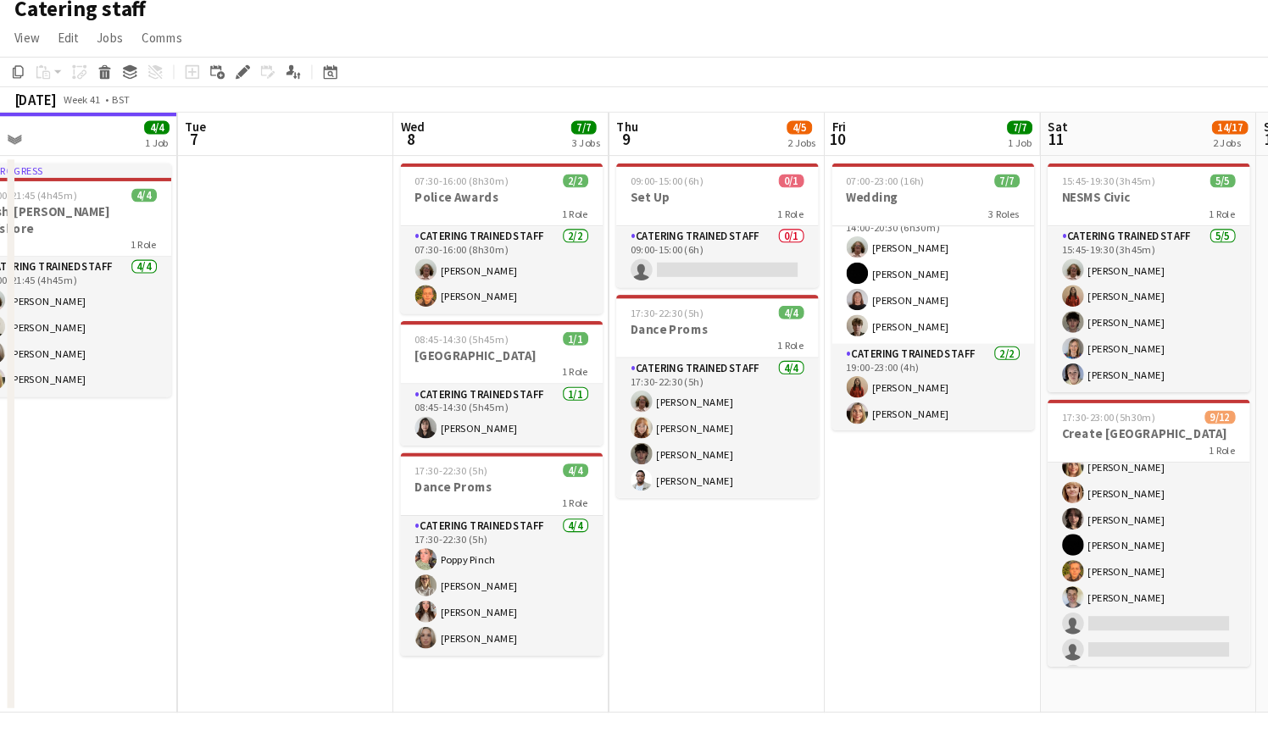
scroll to position [130, 0]
click at [863, 654] on app-date-cell "07:00-23:00 (16h) 7/7 Wedding 3 Roles Catering trained staff [DATE] 07:00-15:00…" at bounding box center [875, 453] width 203 height 523
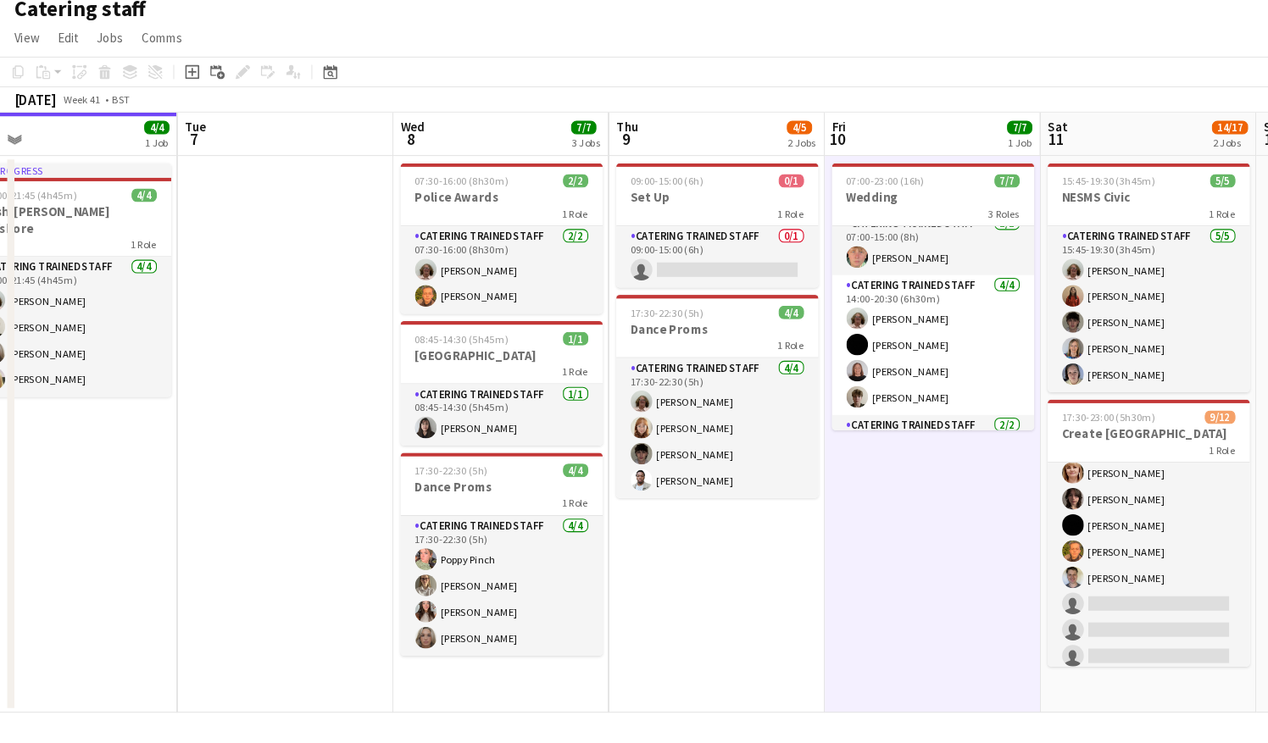
scroll to position [0, 0]
